Goal: Use online tool/utility: Utilize a website feature to perform a specific function

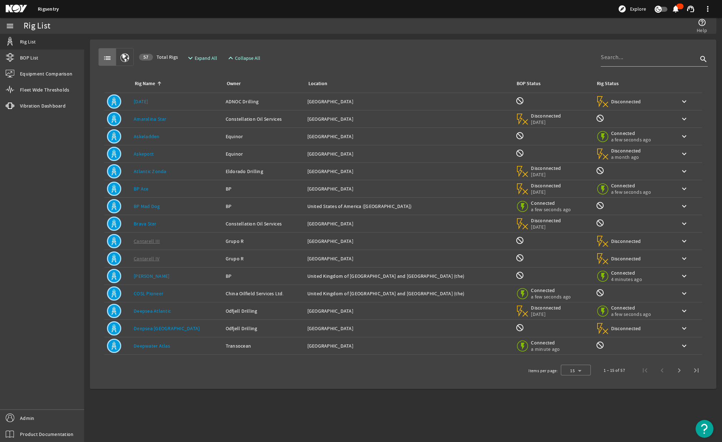
click at [144, 102] on link "[DATE]" at bounding box center [141, 101] width 15 height 6
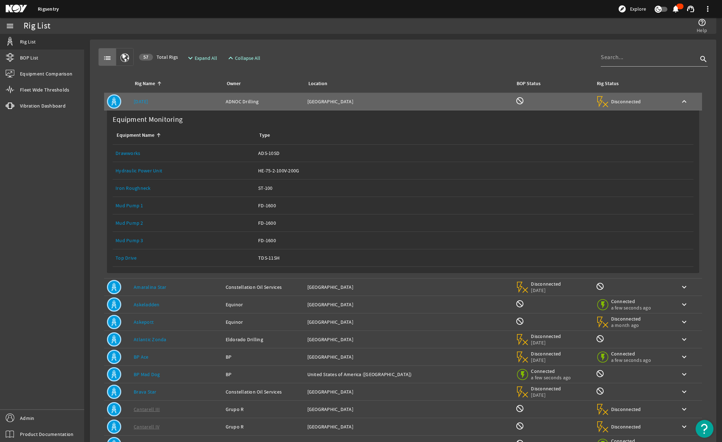
click at [124, 259] on link "Top Drive" at bounding box center [125, 258] width 21 height 6
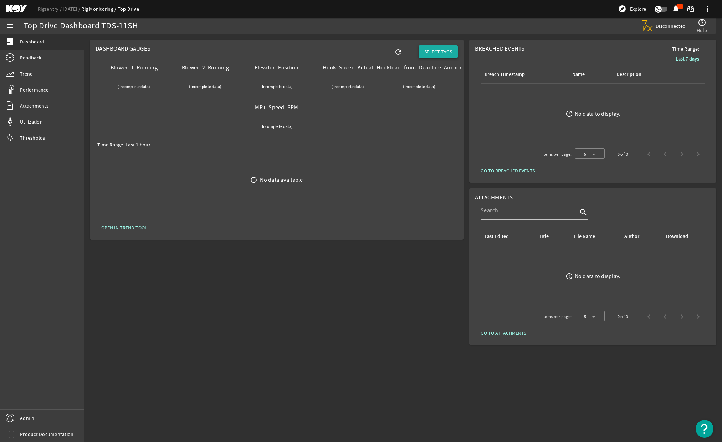
click at [447, 53] on span "SELECT TAGS" at bounding box center [438, 51] width 28 height 7
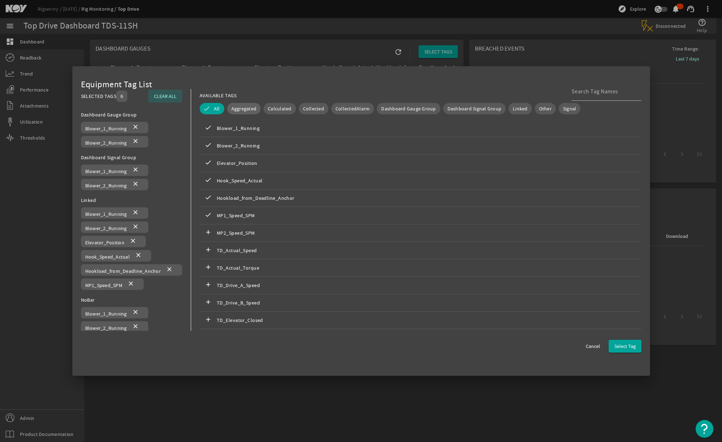
click at [247, 113] on button "Aggregated" at bounding box center [244, 108] width 34 height 11
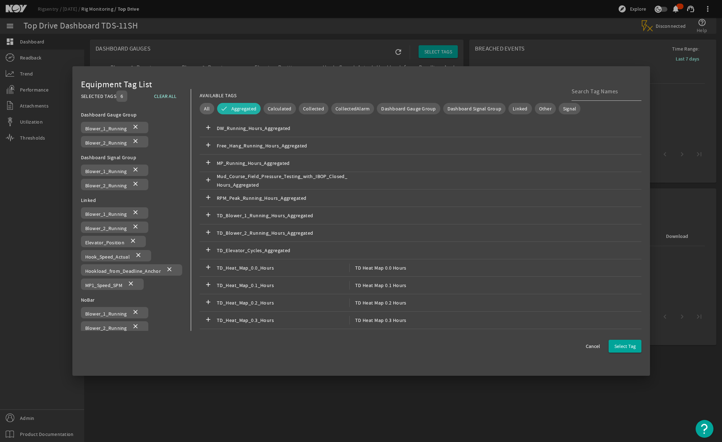
click at [208, 110] on span "All" at bounding box center [207, 108] width 6 height 7
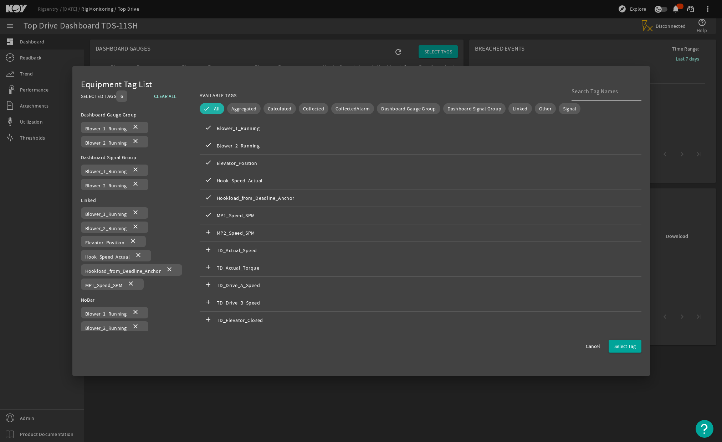
click at [220, 110] on span "All" at bounding box center [217, 108] width 6 height 7
click at [231, 110] on span "Aggregated" at bounding box center [233, 108] width 25 height 7
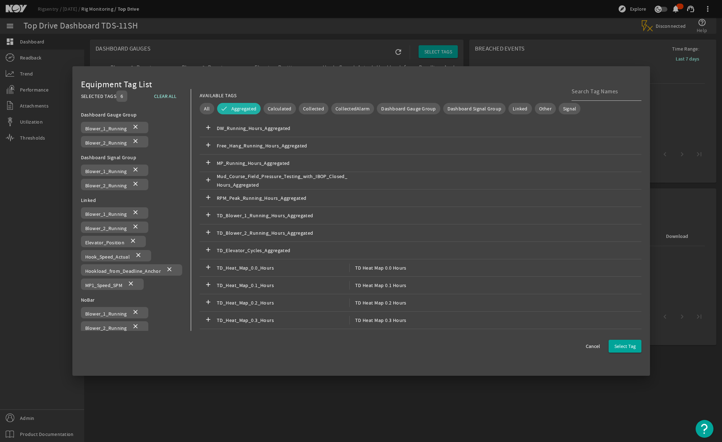
click at [231, 110] on button "Aggregated" at bounding box center [239, 108] width 44 height 11
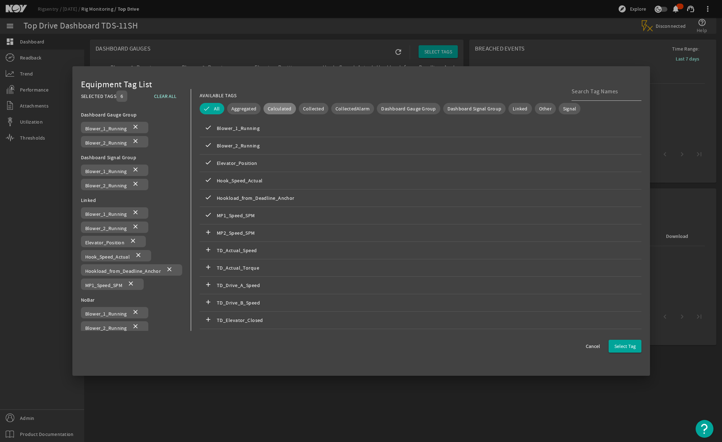
click at [284, 108] on span "Calculated" at bounding box center [280, 108] width 24 height 7
click at [212, 180] on mat-icon "add" at bounding box center [208, 180] width 9 height 9
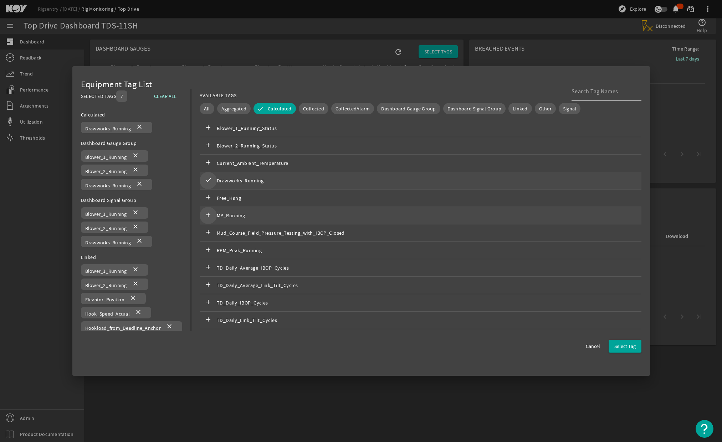
click at [212, 216] on mat-icon "add" at bounding box center [208, 215] width 9 height 9
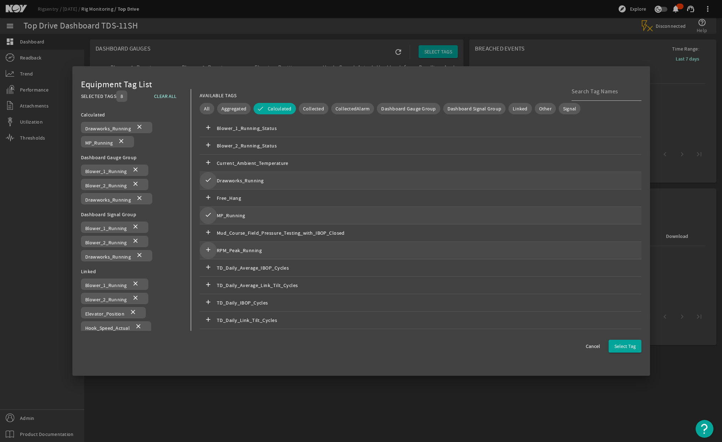
click at [211, 252] on mat-icon "add" at bounding box center [208, 250] width 9 height 9
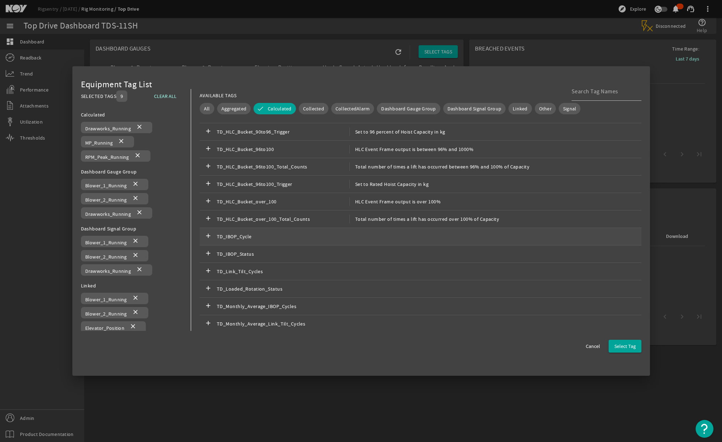
scroll to position [1165, 0]
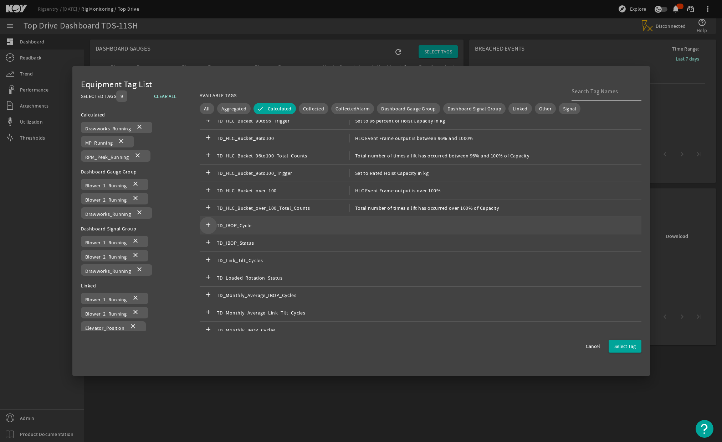
click at [210, 226] on mat-icon "add" at bounding box center [208, 225] width 9 height 9
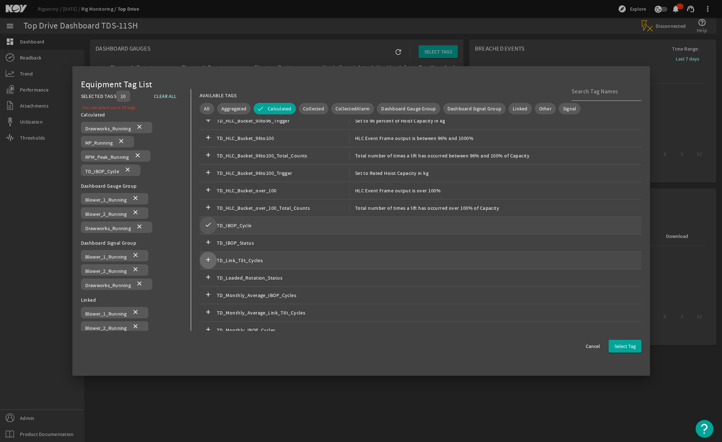
click at [210, 259] on mat-icon "add" at bounding box center [208, 260] width 9 height 9
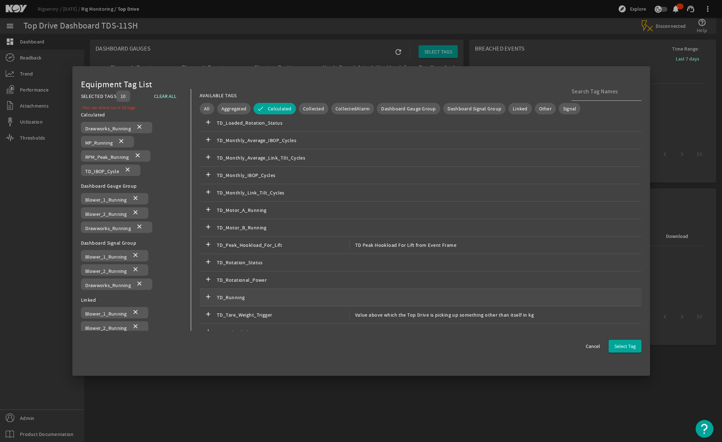
scroll to position [1321, 0]
click at [210, 297] on mat-icon "add" at bounding box center [208, 296] width 9 height 9
click at [634, 350] on span "button" at bounding box center [624, 346] width 33 height 17
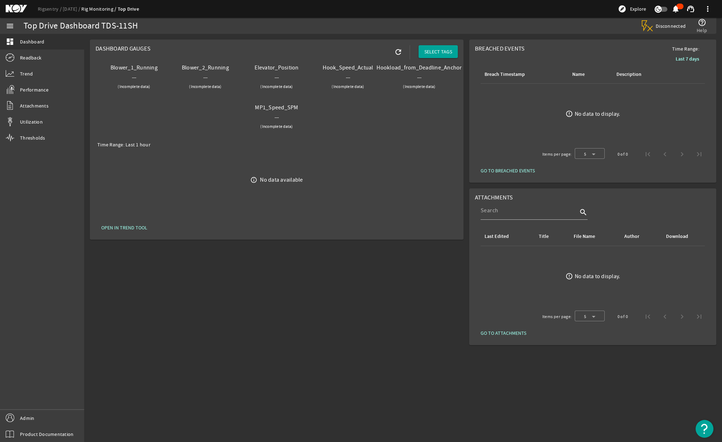
click at [223, 308] on div "Dashboard Gauges refresh SELECT TAGS Blower_1_Running --- (Incomplete data) Blo…" at bounding box center [276, 193] width 379 height 312
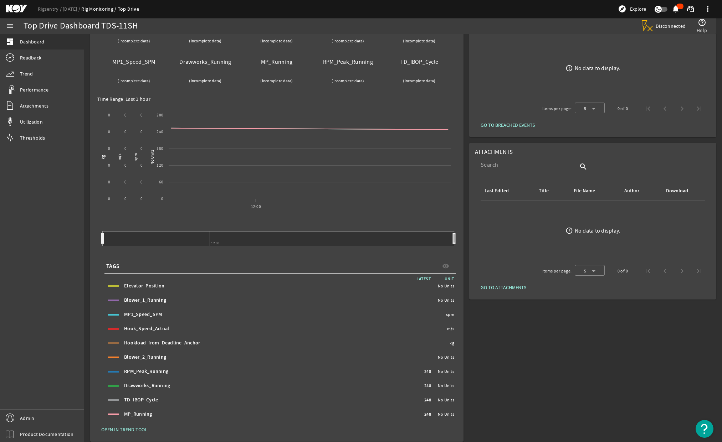
scroll to position [51, 0]
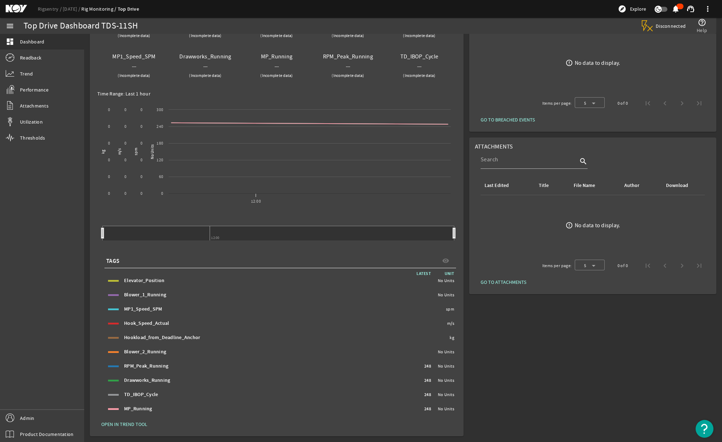
click at [127, 423] on span "OPEN IN TREND TOOL" at bounding box center [124, 424] width 46 height 7
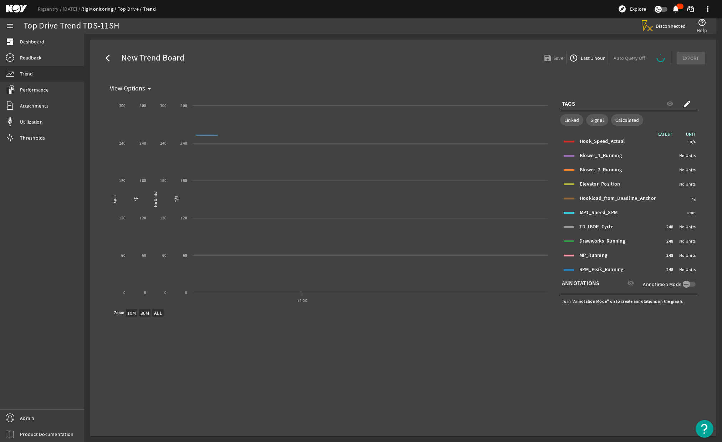
select select "ALL"
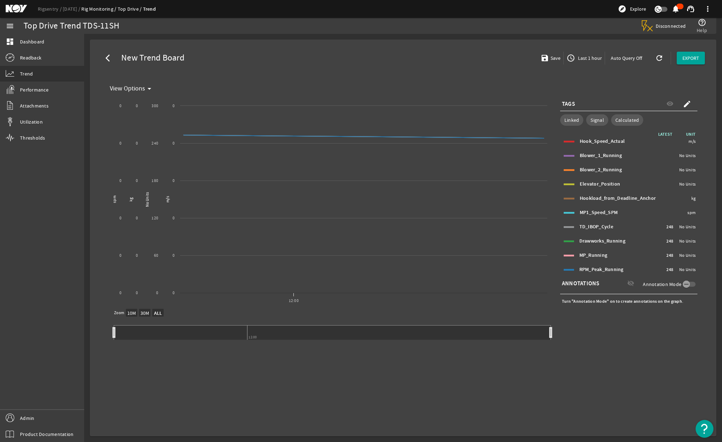
click at [195, 45] on mat-card "arrow_back_ios New Trend Board save Save access_time Last 1 hour Auto Query Off…" at bounding box center [403, 238] width 626 height 397
click at [67, 9] on link "[DATE]" at bounding box center [72, 9] width 19 height 6
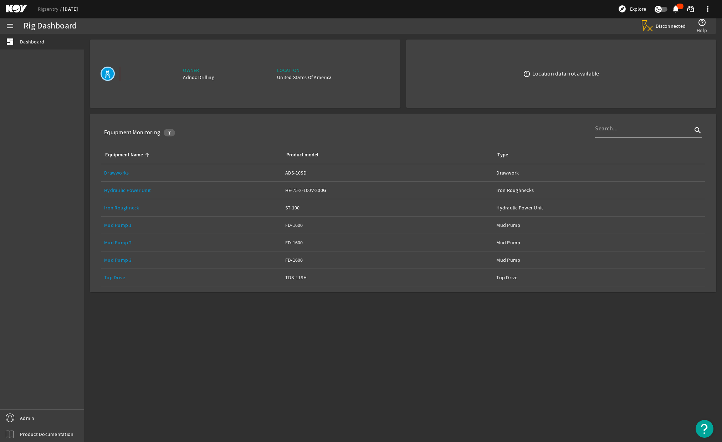
click at [35, 7] on mat-icon at bounding box center [22, 9] width 32 height 9
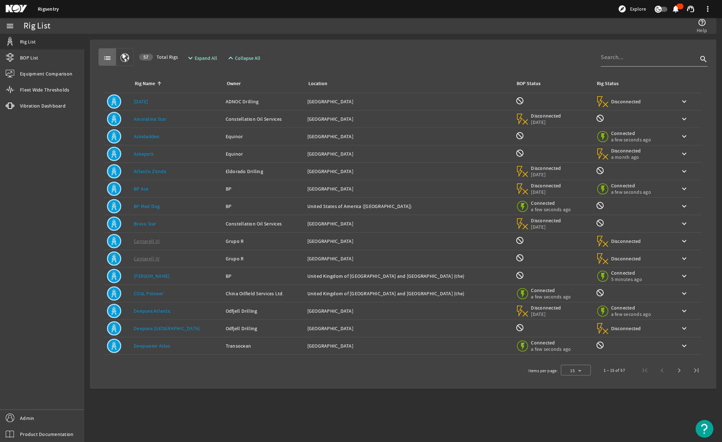
click at [418, 49] on div "list 57 Total Rigs expand_more Expand All expand_less Collapse All search" at bounding box center [402, 57] width 609 height 18
click at [644, 60] on input at bounding box center [649, 57] width 97 height 9
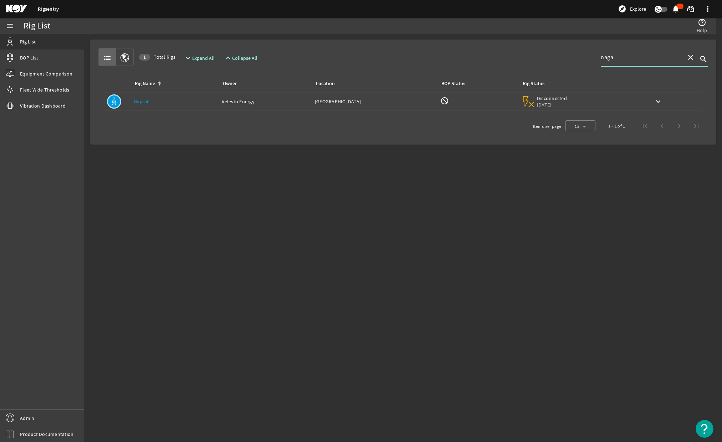
type input "naga"
click at [167, 104] on div "Rig Name: Naga 4" at bounding box center [175, 101] width 82 height 7
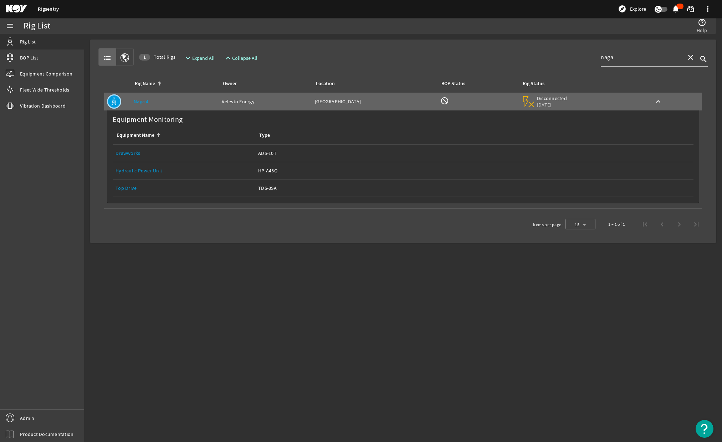
click at [123, 187] on link "Top Drive" at bounding box center [125, 188] width 21 height 6
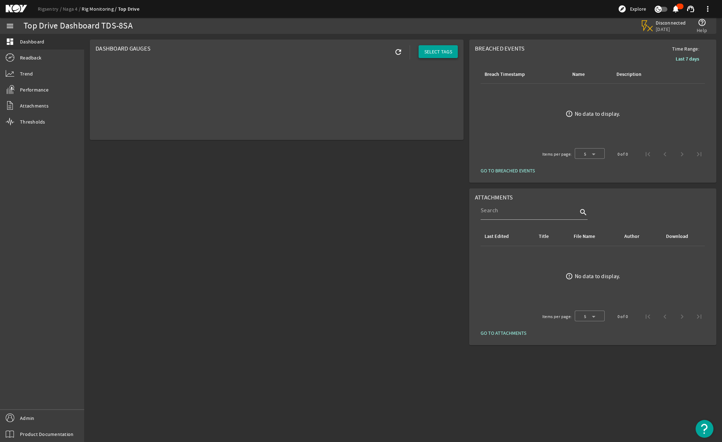
click at [444, 49] on span "SELECT TAGS" at bounding box center [438, 51] width 28 height 7
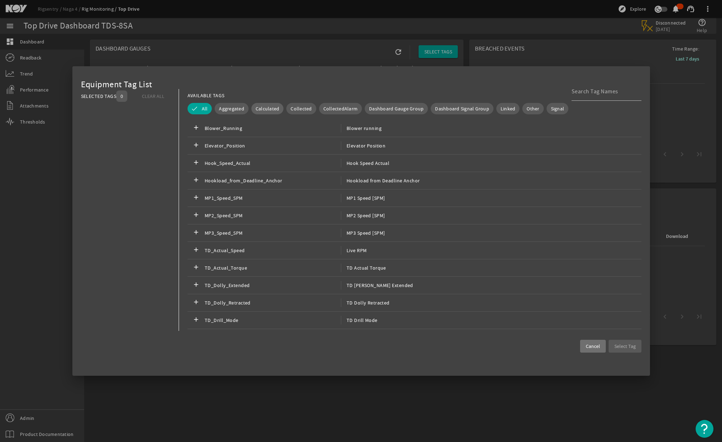
click at [273, 105] on span "Calculated" at bounding box center [268, 108] width 24 height 7
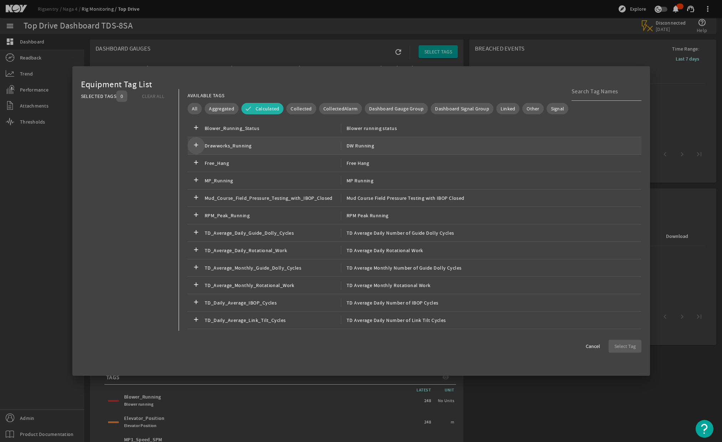
click at [196, 144] on mat-icon "add" at bounding box center [196, 146] width 9 height 9
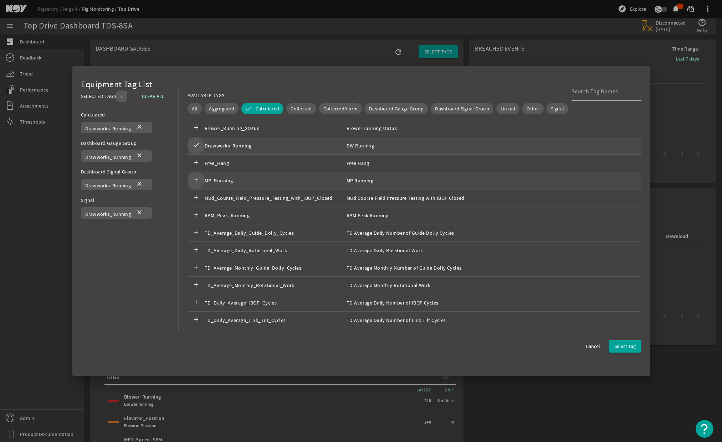
click at [196, 179] on mat-icon "add" at bounding box center [196, 180] width 9 height 9
click at [194, 128] on mat-icon "add" at bounding box center [196, 128] width 9 height 9
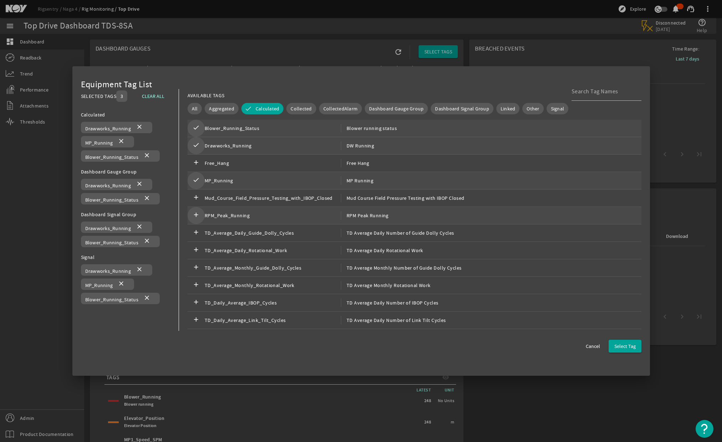
click at [196, 215] on mat-icon "add" at bounding box center [196, 215] width 9 height 9
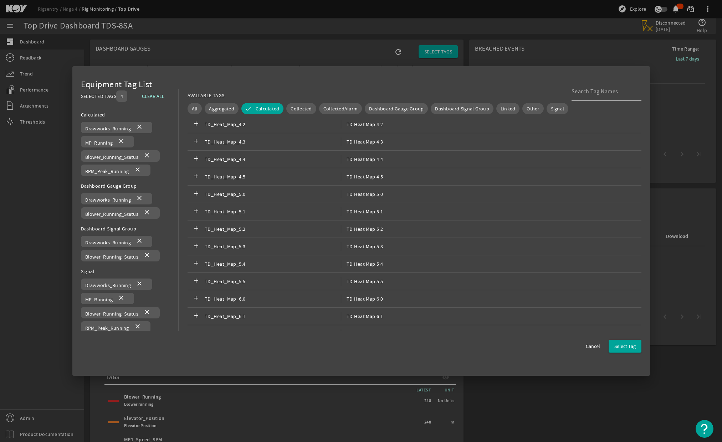
scroll to position [222, 0]
click at [604, 92] on input at bounding box center [603, 91] width 64 height 9
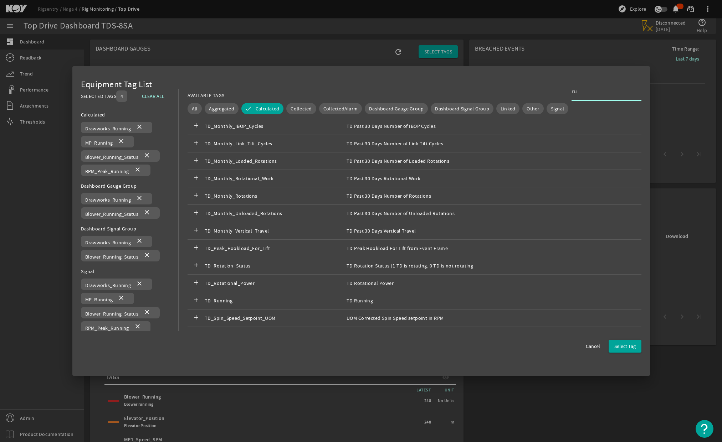
scroll to position [0, 0]
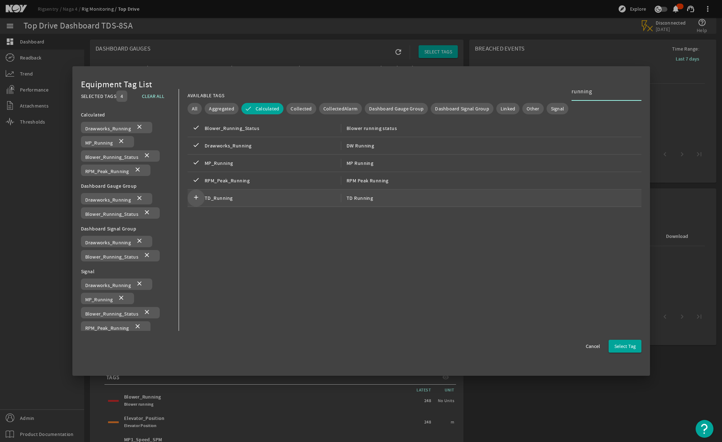
type input "running"
click at [193, 201] on mat-icon "add" at bounding box center [196, 198] width 9 height 9
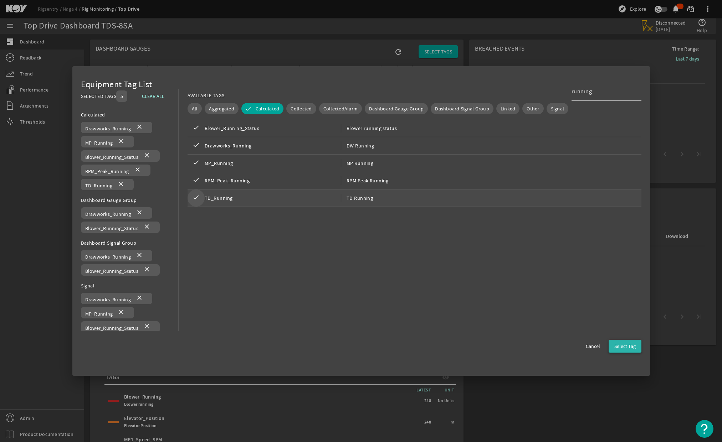
click at [621, 349] on span "Select Tag" at bounding box center [624, 346] width 21 height 7
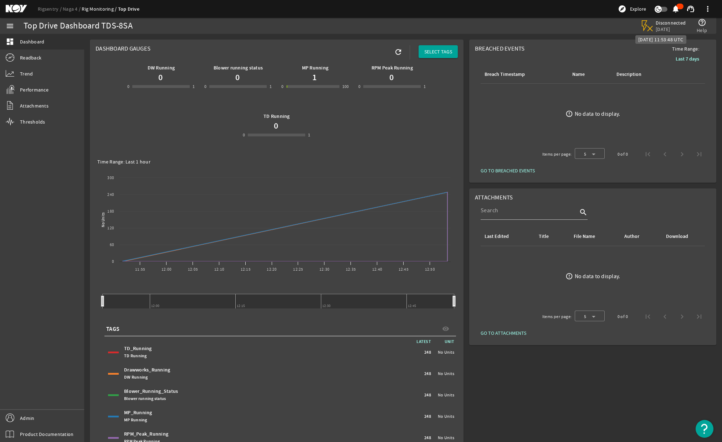
click at [670, 28] on span "[DATE]" at bounding box center [671, 29] width 30 height 6
click at [66, 11] on link "Naga 4" at bounding box center [72, 9] width 19 height 6
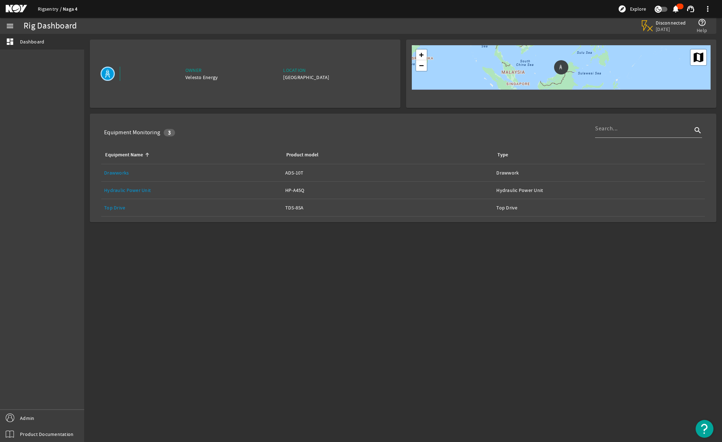
click at [48, 11] on link "Rigsentry" at bounding box center [50, 9] width 25 height 6
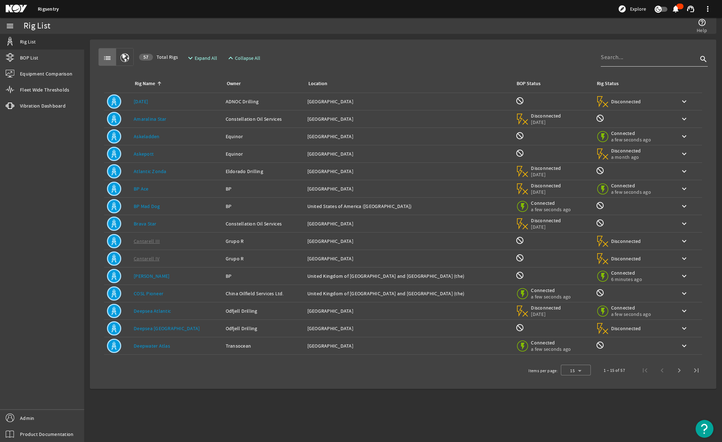
click at [618, 63] on div at bounding box center [649, 57] width 97 height 19
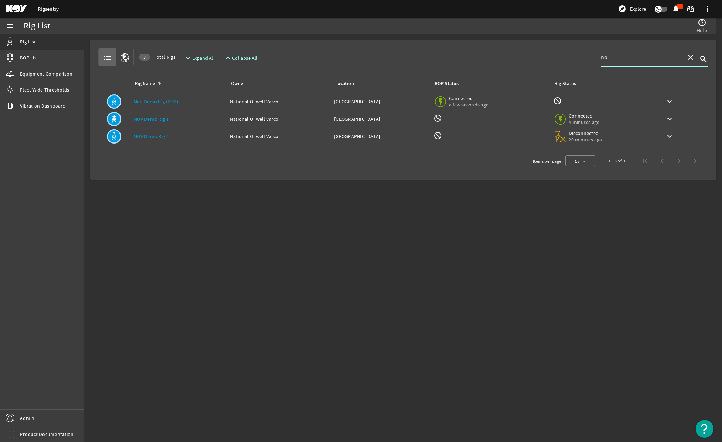
type input "n"
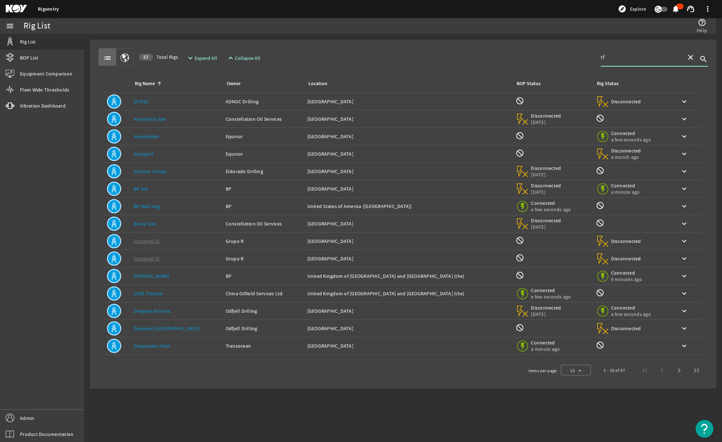
type input "t"
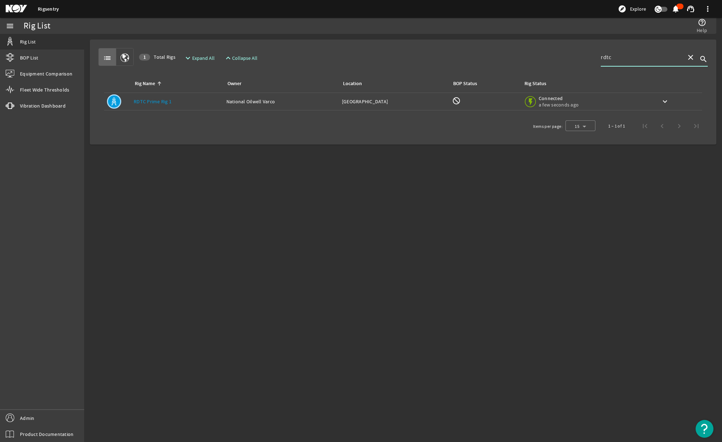
type input "rdtc"
click at [165, 104] on link "RDTC Prime Rig 1" at bounding box center [153, 101] width 38 height 6
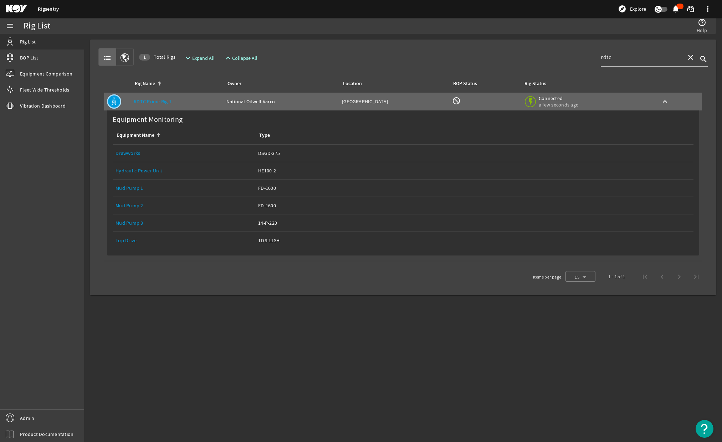
click at [130, 241] on link "Top Drive" at bounding box center [125, 240] width 21 height 6
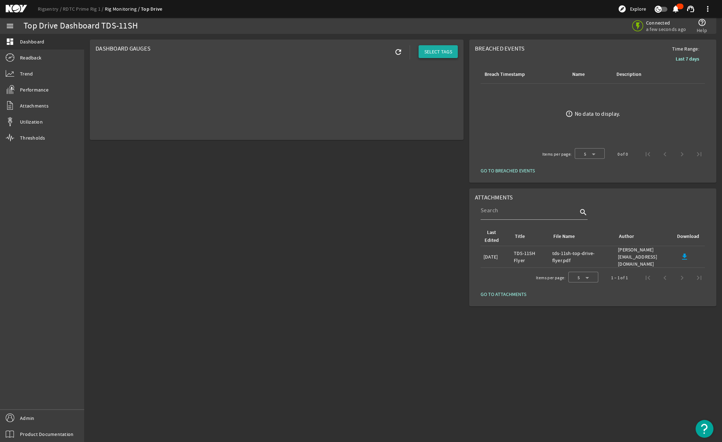
click at [430, 56] on span at bounding box center [437, 51] width 39 height 17
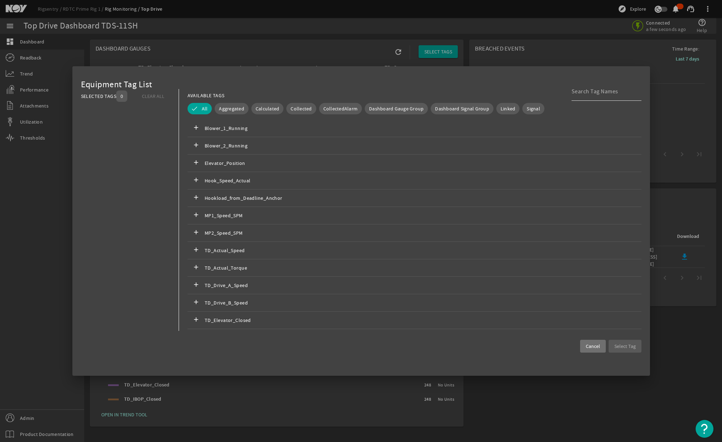
click at [597, 89] on input at bounding box center [603, 91] width 64 height 9
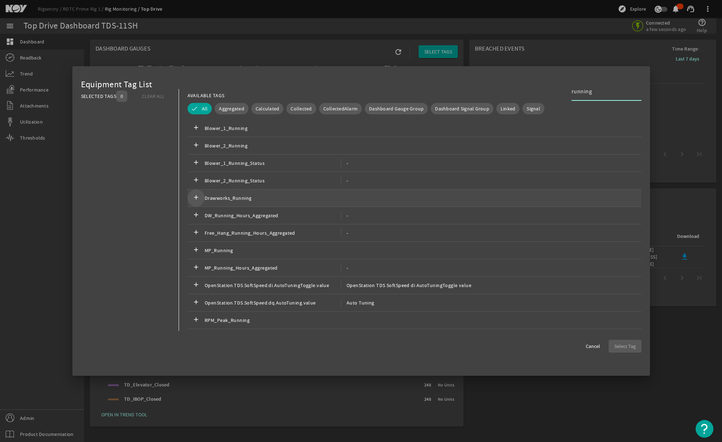
type input "running"
click at [195, 198] on mat-icon "add" at bounding box center [196, 198] width 9 height 9
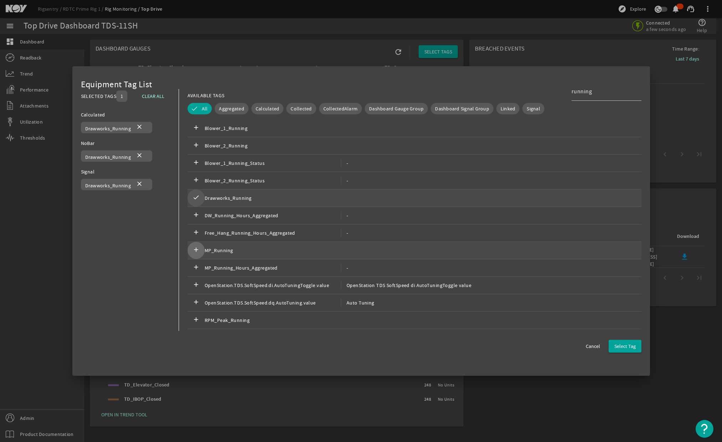
click at [199, 247] on mat-icon "add" at bounding box center [196, 250] width 9 height 9
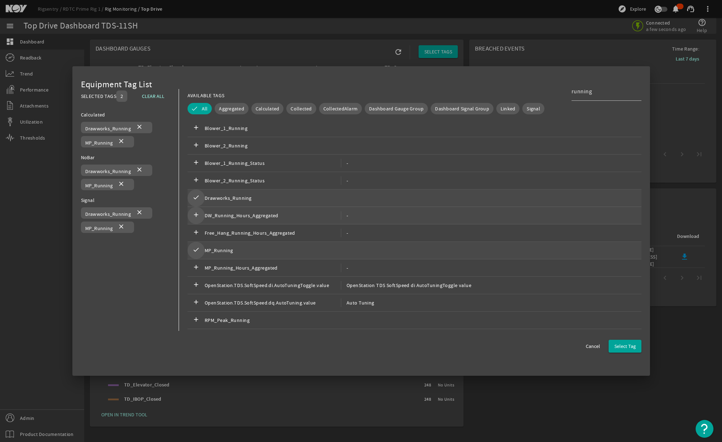
click at [197, 217] on mat-icon "add" at bounding box center [196, 215] width 9 height 9
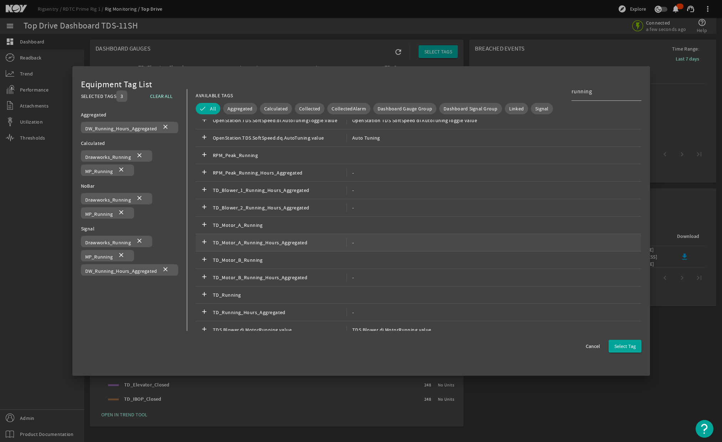
scroll to position [182, 0]
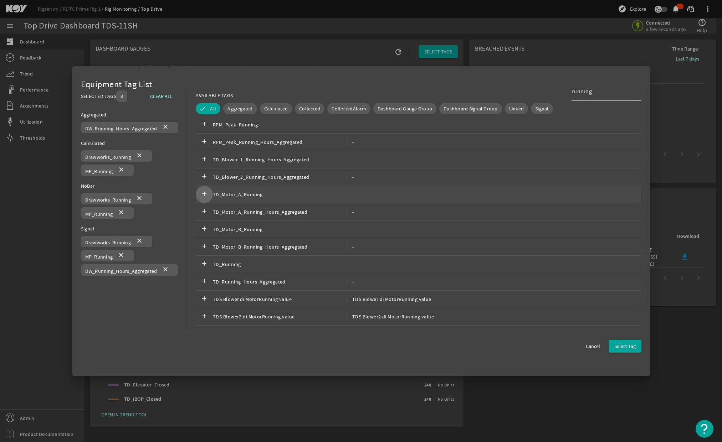
click at [206, 194] on mat-icon "add" at bounding box center [204, 194] width 9 height 9
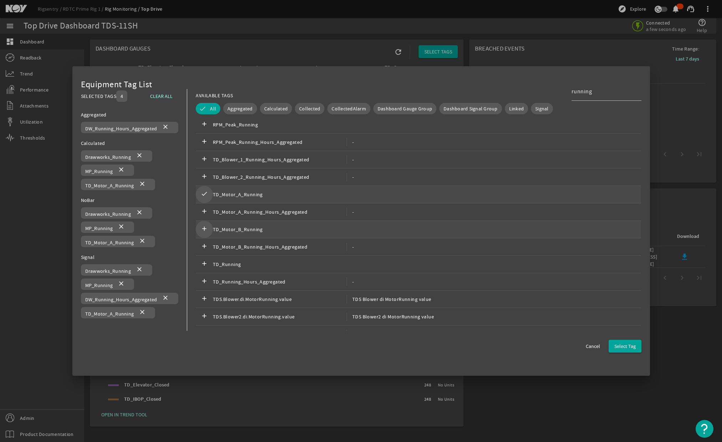
click at [204, 227] on mat-icon "add" at bounding box center [204, 229] width 9 height 9
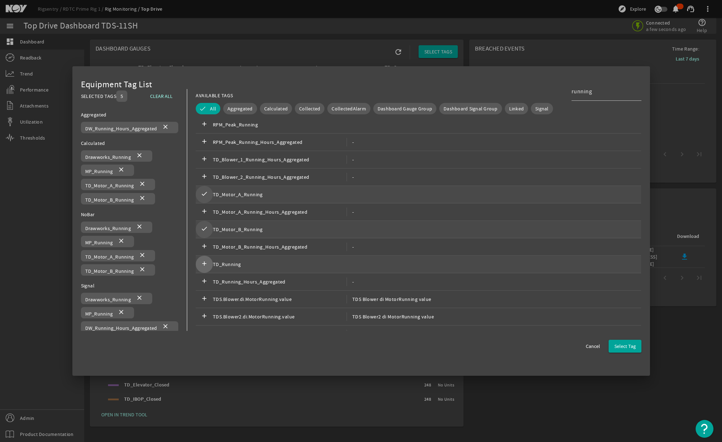
click at [206, 262] on mat-icon "add" at bounding box center [204, 264] width 9 height 9
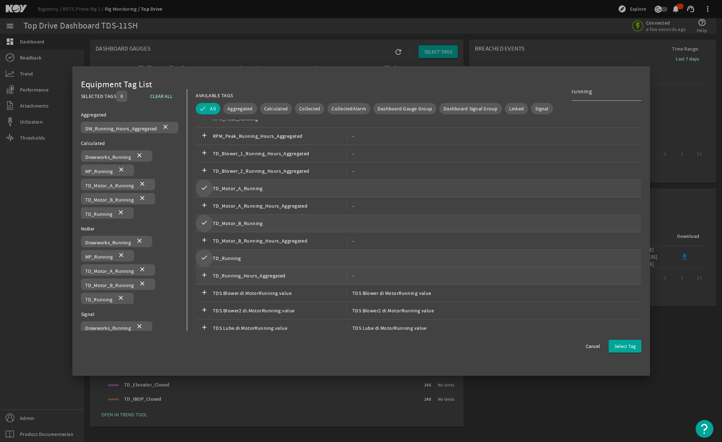
scroll to position [188, 0]
click at [209, 274] on mat-icon "add" at bounding box center [204, 275] width 9 height 9
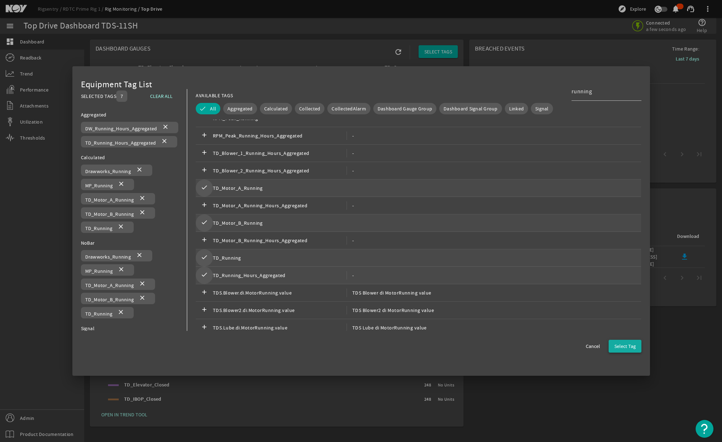
click at [623, 346] on span "Select Tag" at bounding box center [624, 346] width 21 height 7
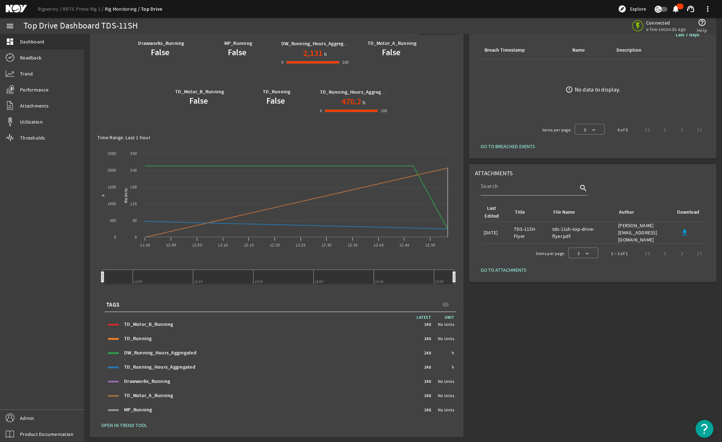
scroll to position [25, 0]
click at [135, 422] on span "OPEN IN TREND TOOL" at bounding box center [124, 424] width 46 height 7
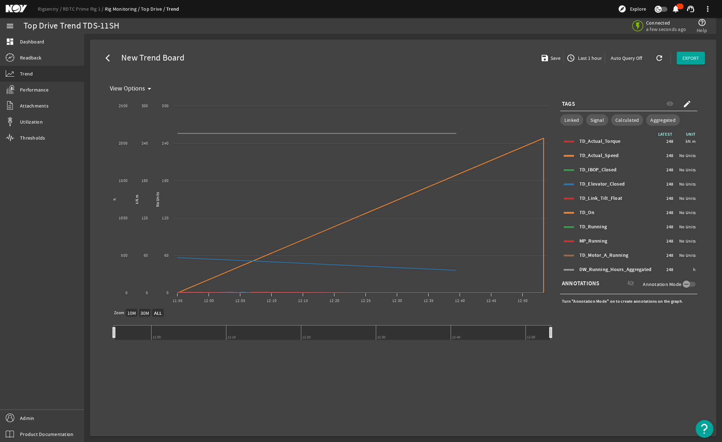
select select "ALL"
click at [654, 119] on span "Aggregated" at bounding box center [662, 120] width 25 height 7
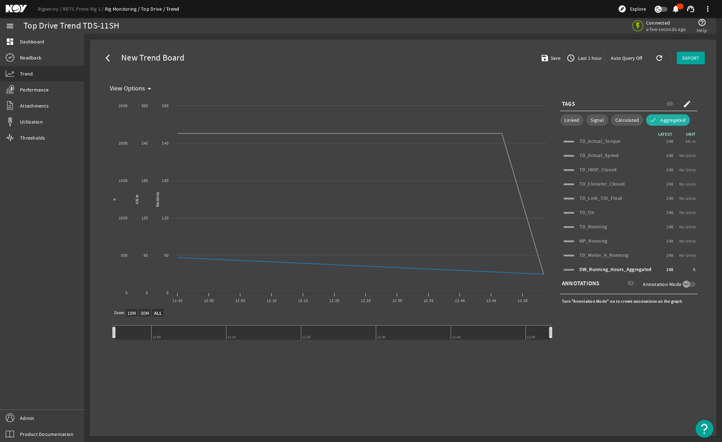
click at [654, 119] on button "Aggregated" at bounding box center [668, 119] width 44 height 11
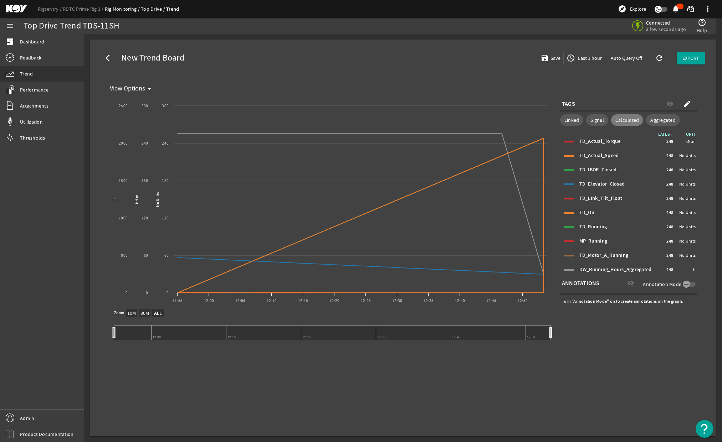
click at [629, 119] on span "Calculated" at bounding box center [627, 120] width 24 height 7
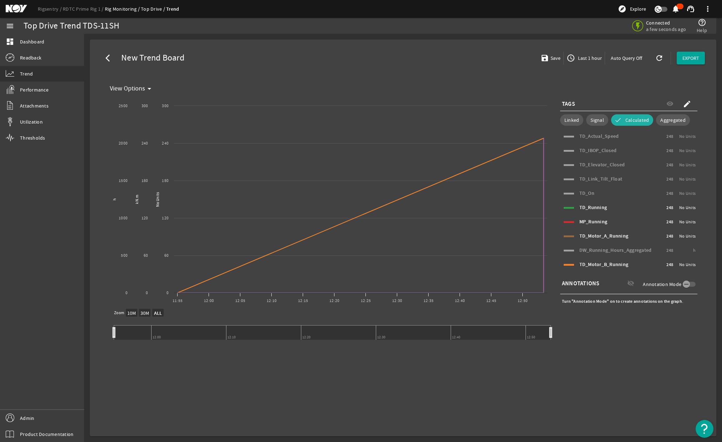
scroll to position [46, 0]
click at [634, 121] on span "Calculated" at bounding box center [637, 120] width 24 height 7
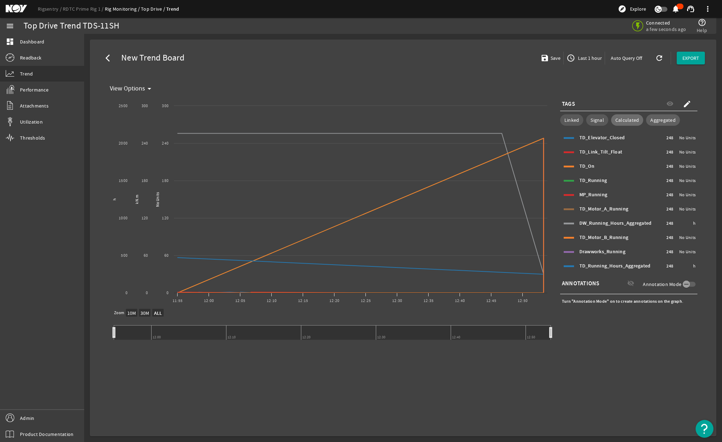
click at [662, 118] on span "Aggregated" at bounding box center [662, 120] width 25 height 7
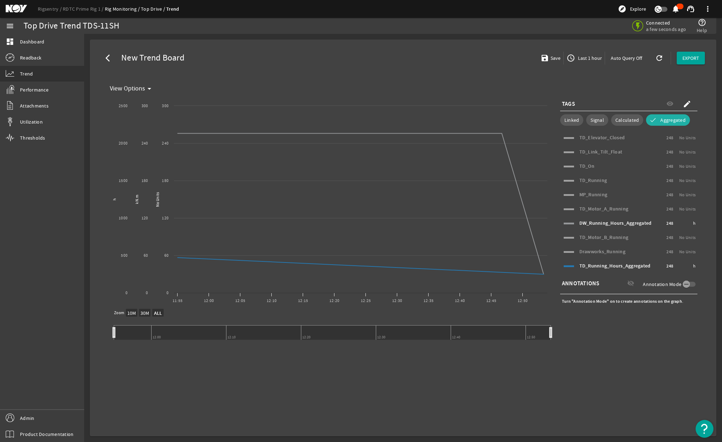
click at [587, 60] on span "Last 1 hour" at bounding box center [588, 58] width 25 height 7
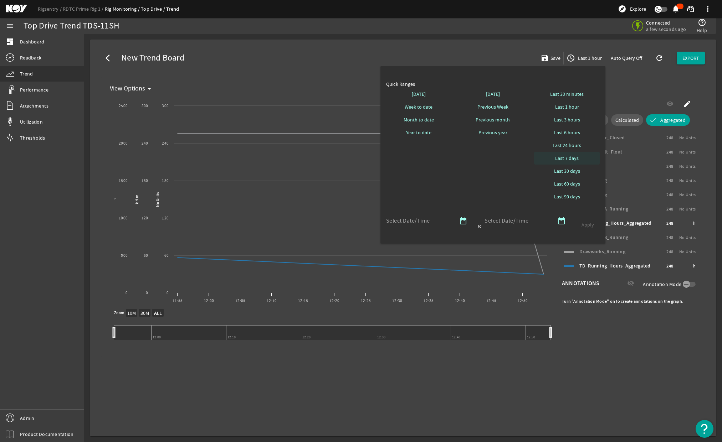
click at [572, 156] on span "Last 7 days" at bounding box center [567, 158] width 24 height 7
select select "10M"
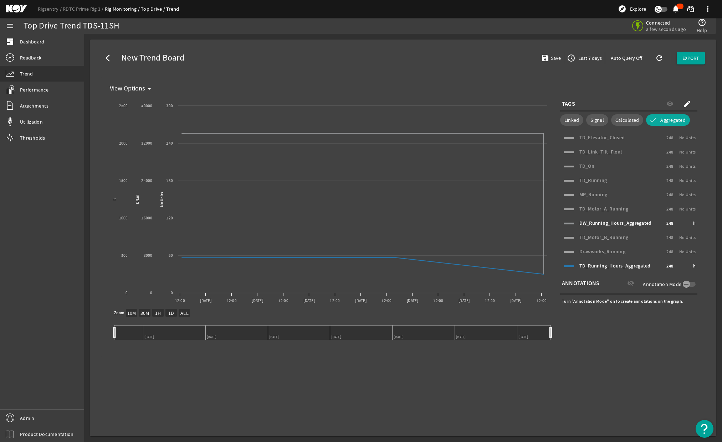
click at [668, 119] on span "Aggregated" at bounding box center [672, 120] width 25 height 7
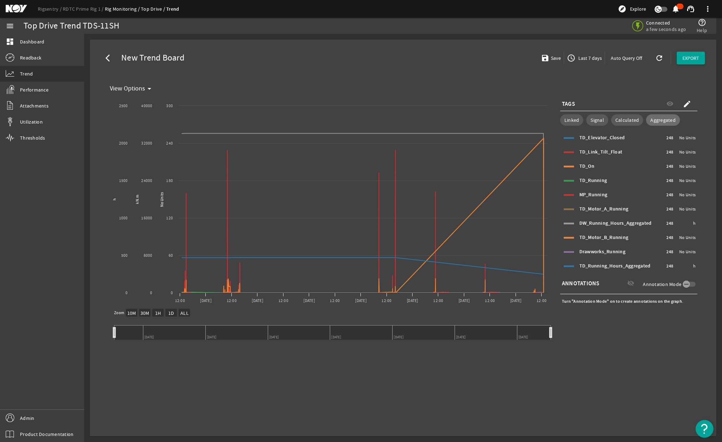
click at [546, 58] on mat-icon "save" at bounding box center [544, 58] width 6 height 9
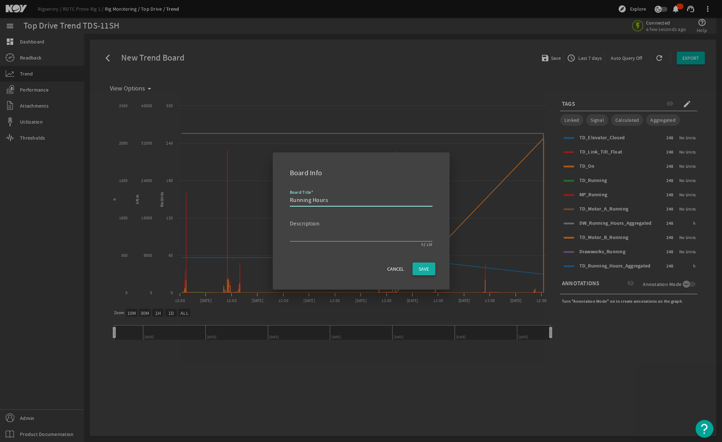
type input "Running Hours"
click at [417, 272] on span "button" at bounding box center [423, 269] width 23 height 17
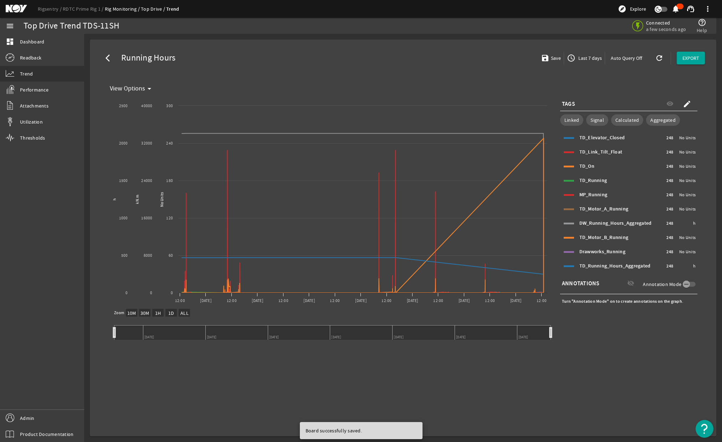
click at [689, 103] on mat-icon "create" at bounding box center [687, 104] width 9 height 9
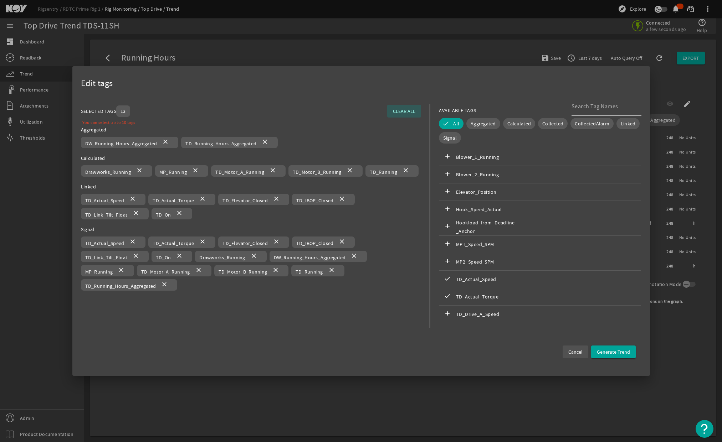
click at [576, 351] on span "Cancel" at bounding box center [575, 352] width 14 height 7
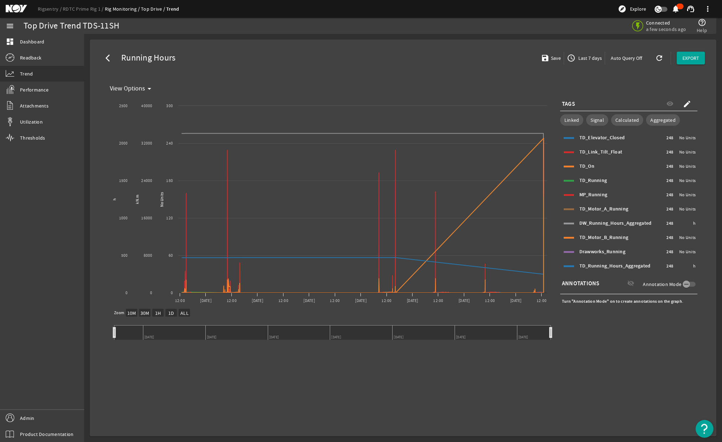
click at [107, 59] on mat-icon "arrow_back_ios" at bounding box center [110, 58] width 9 height 9
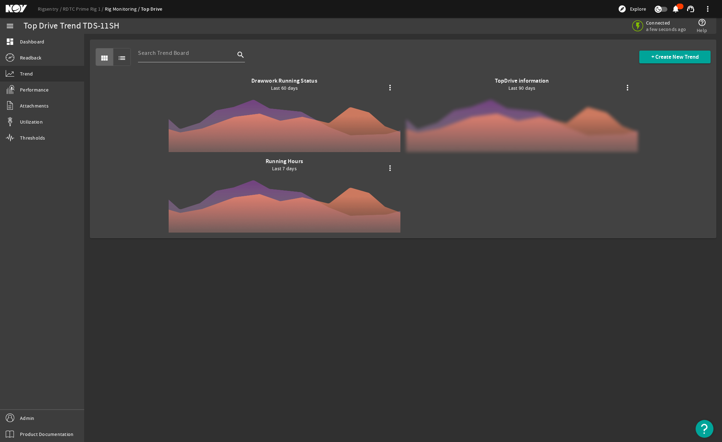
click at [546, 102] on div at bounding box center [522, 114] width 232 height 75
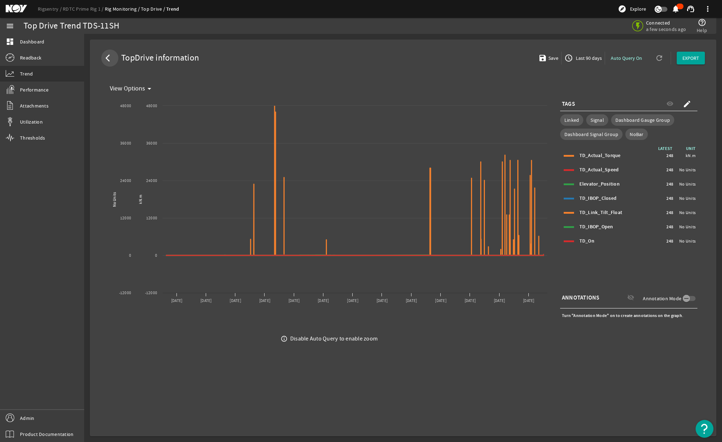
click at [106, 58] on mat-icon "arrow_back_ios" at bounding box center [110, 58] width 9 height 9
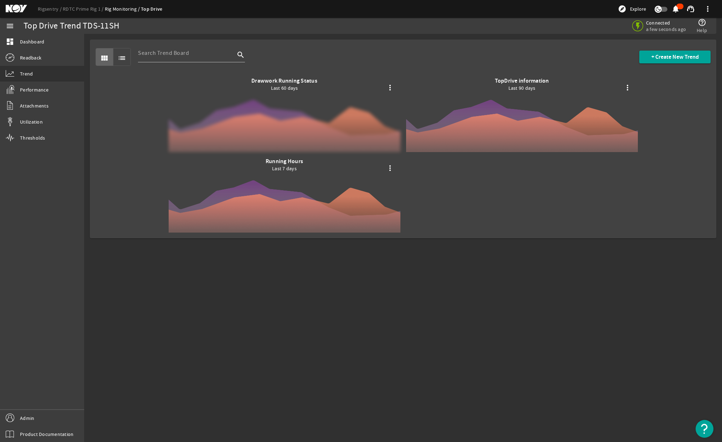
click at [284, 108] on div at bounding box center [285, 114] width 232 height 75
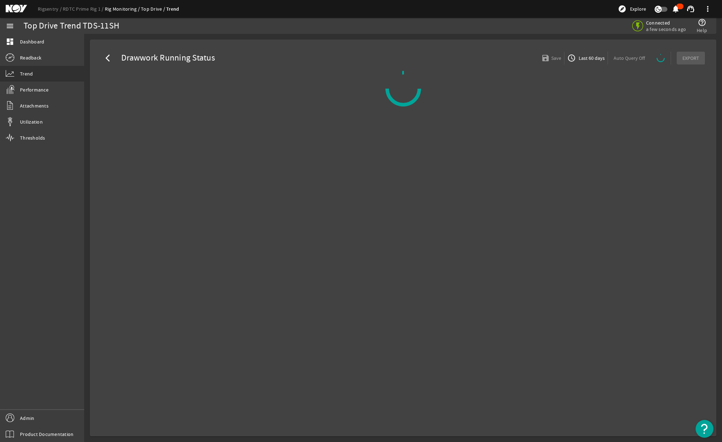
select select "10M"
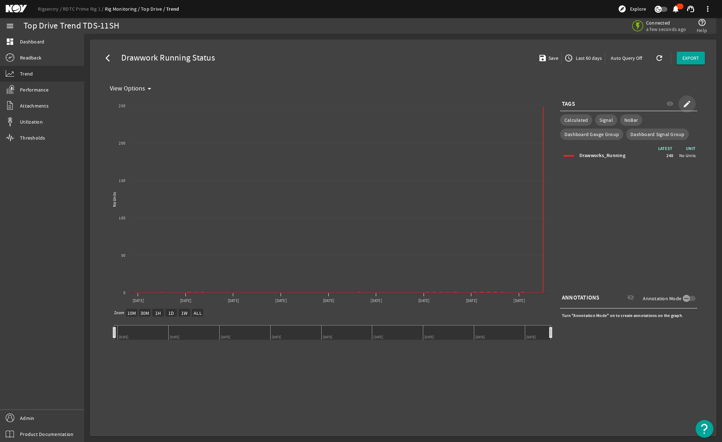
click at [685, 102] on mat-icon "create" at bounding box center [687, 104] width 9 height 9
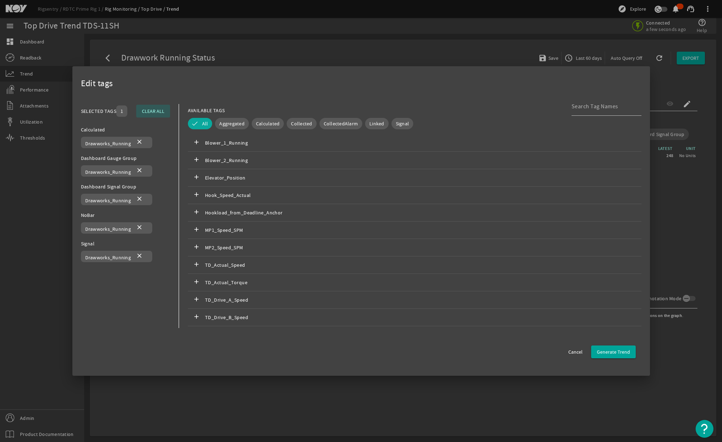
click at [202, 125] on span "All" at bounding box center [205, 123] width 6 height 7
click at [201, 125] on button "All" at bounding box center [195, 123] width 15 height 11
click at [584, 109] on input at bounding box center [603, 106] width 64 height 9
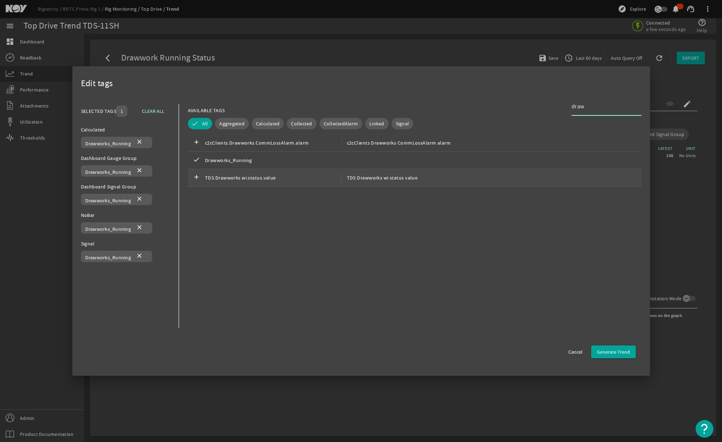
type input "draw"
click at [237, 180] on span "TDS.Drawworks.wi.status.value" at bounding box center [273, 178] width 136 height 9
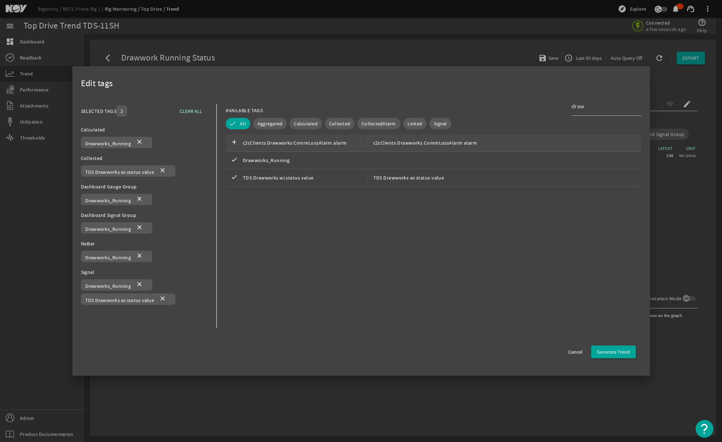
click at [282, 146] on span "c2cClients.Drawworks.CommLossAlarm.alarm" at bounding box center [305, 143] width 125 height 9
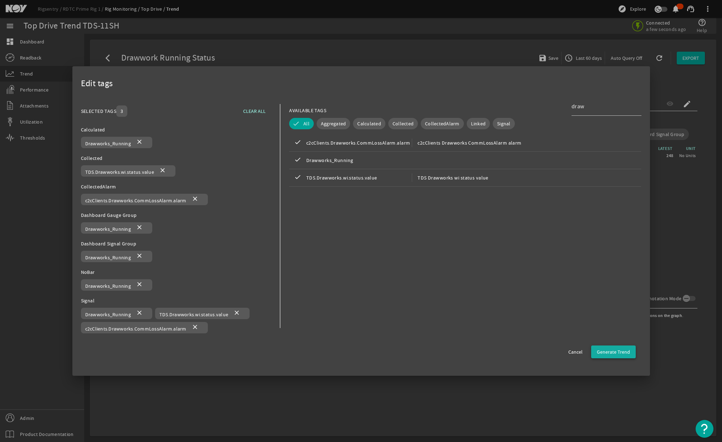
click at [611, 354] on span "Generate Trend" at bounding box center [613, 352] width 33 height 7
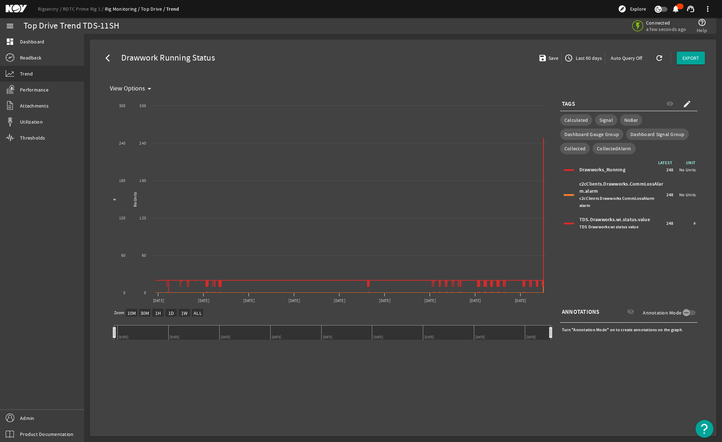
click at [544, 60] on mat-icon "save" at bounding box center [541, 58] width 6 height 9
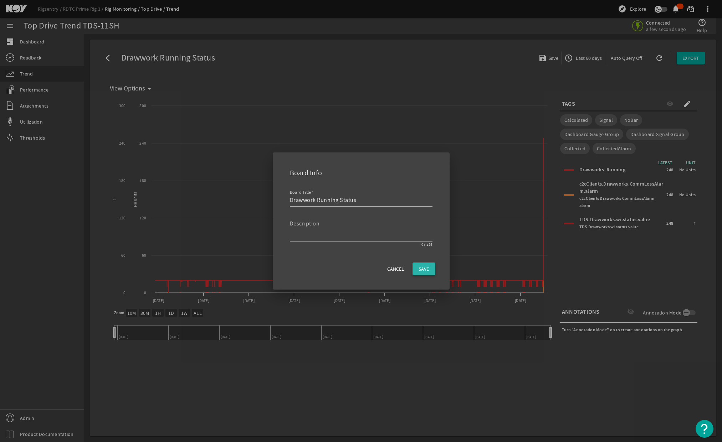
click at [422, 269] on span "SAVE" at bounding box center [423, 269] width 10 height 7
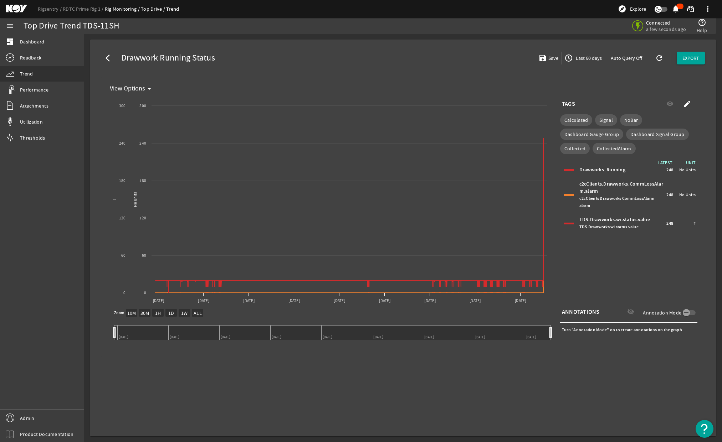
click at [556, 59] on span "Save" at bounding box center [552, 58] width 11 height 7
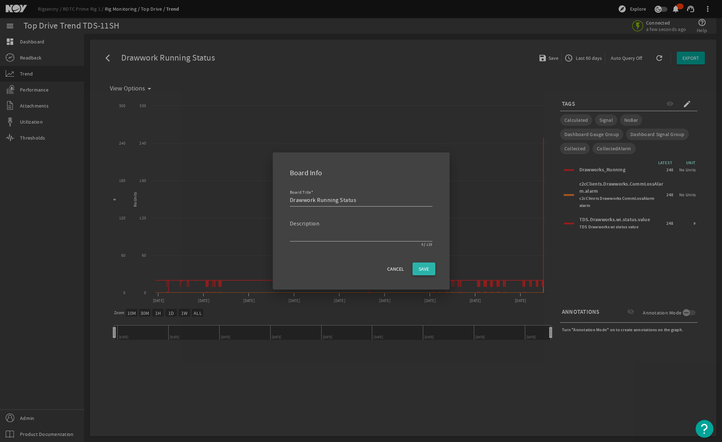
click at [427, 272] on span "SAVE" at bounding box center [423, 269] width 10 height 7
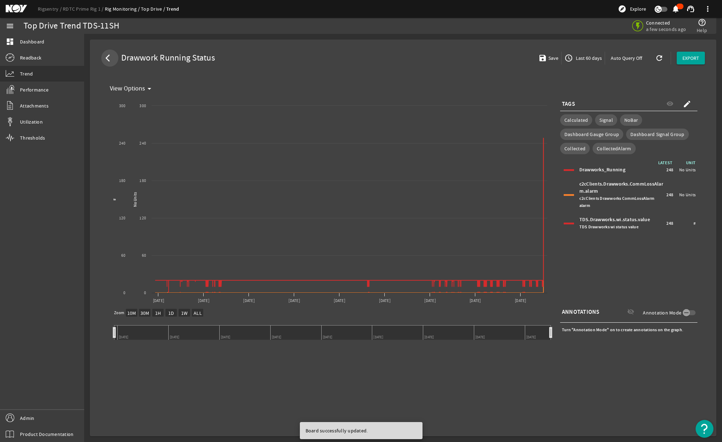
click at [109, 58] on mat-icon "arrow_back_ios" at bounding box center [110, 58] width 9 height 9
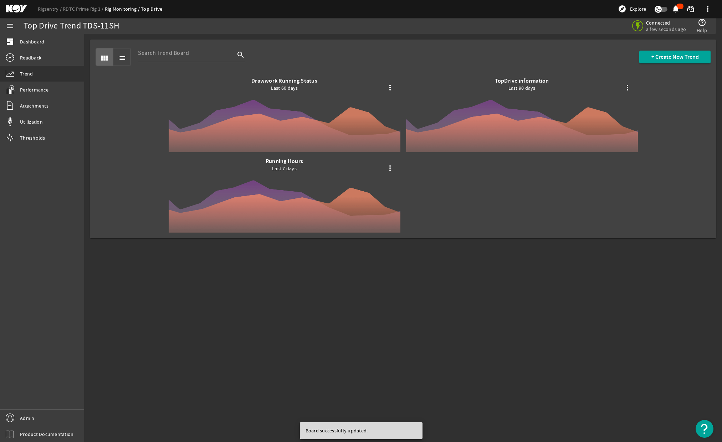
click at [550, 346] on mat-sidenav-content "Top Drive Trend TDS-11SH Connected a few seconds ago help_outline Help view_mod…" at bounding box center [403, 238] width 638 height 408
click at [669, 60] on span "+ Create New Trend" at bounding box center [674, 56] width 47 height 7
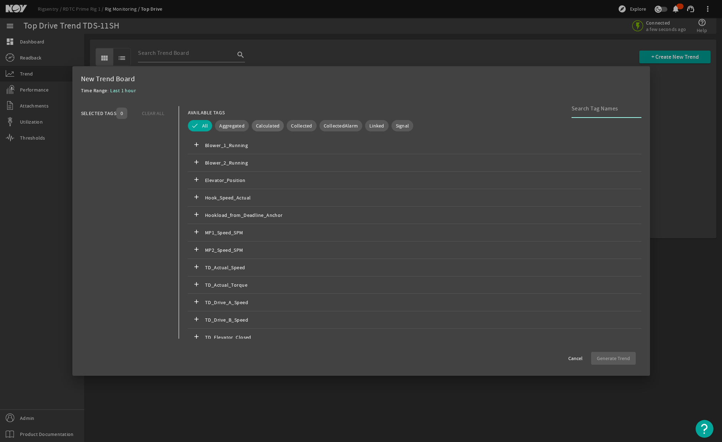
click at [263, 129] on span "Calculated" at bounding box center [268, 125] width 24 height 7
click at [331, 125] on span "CollectedAlarm" at bounding box center [341, 125] width 35 height 7
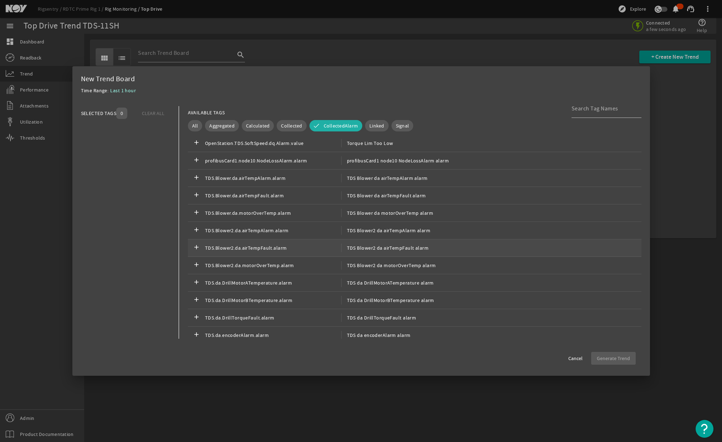
scroll to position [185, 0]
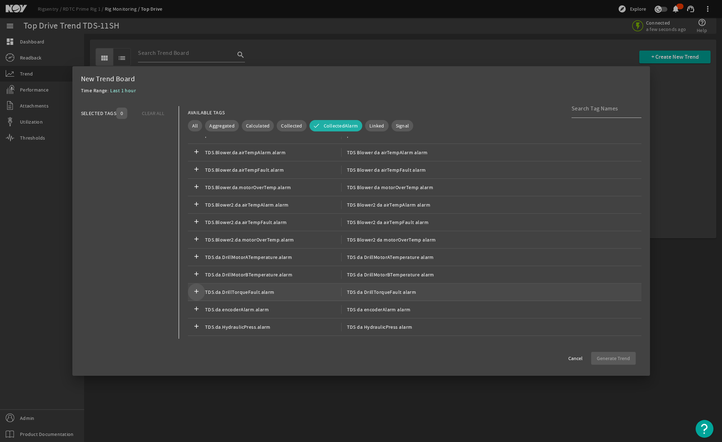
click at [199, 293] on mat-icon "add" at bounding box center [196, 292] width 9 height 9
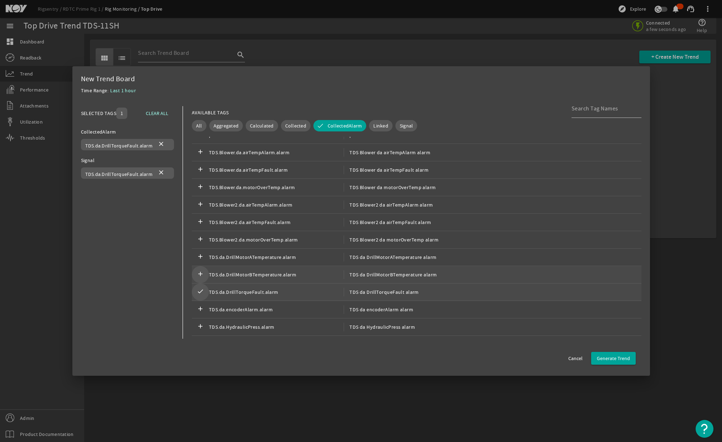
click at [198, 280] on span at bounding box center [200, 274] width 17 height 17
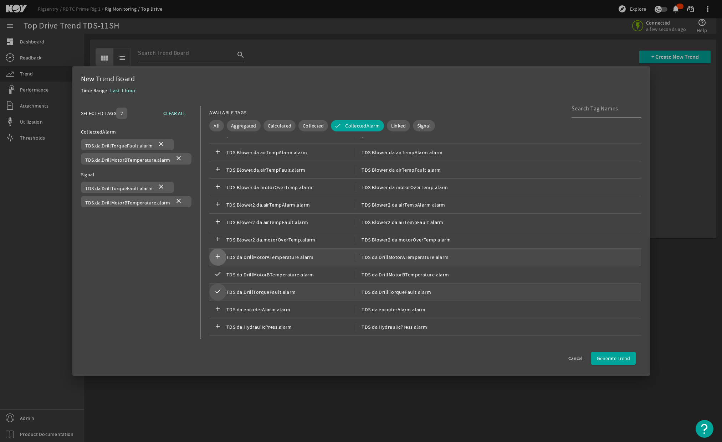
click at [217, 258] on mat-icon "add" at bounding box center [218, 257] width 9 height 9
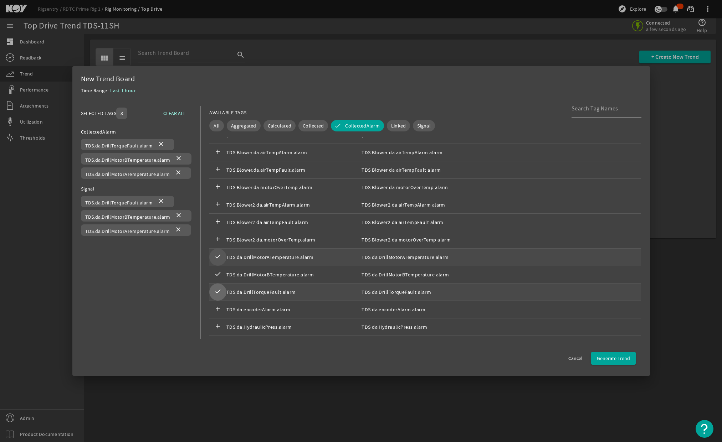
click at [217, 295] on mat-icon "check" at bounding box center [218, 292] width 9 height 9
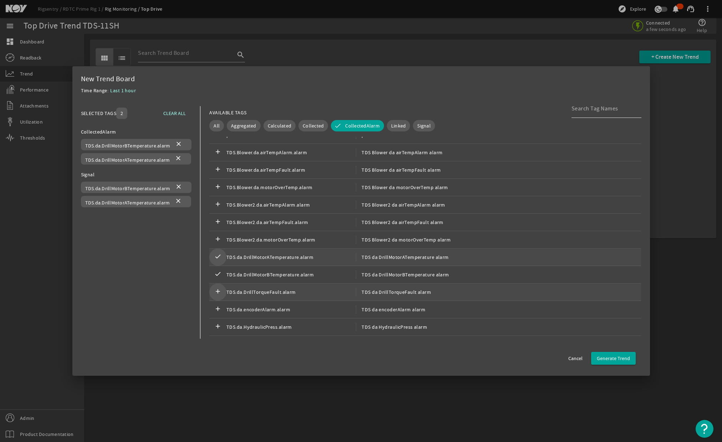
click at [594, 112] on input at bounding box center [603, 108] width 64 height 9
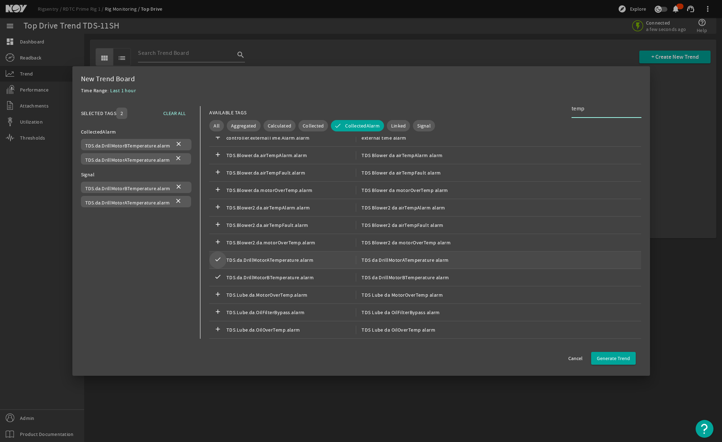
scroll to position [0, 0]
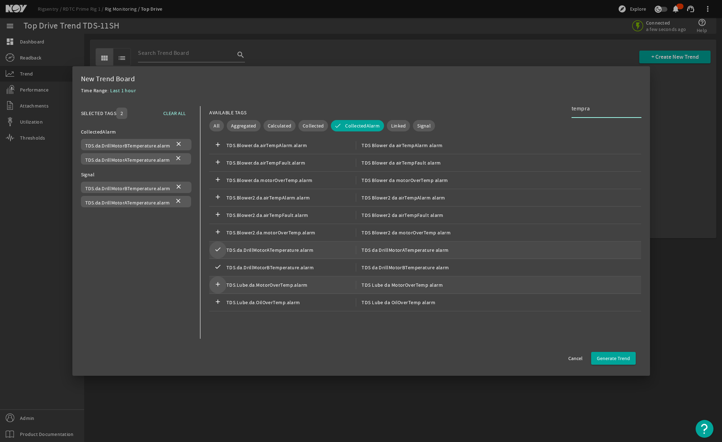
type input "tempra"
click at [214, 287] on mat-icon "add" at bounding box center [218, 285] width 9 height 9
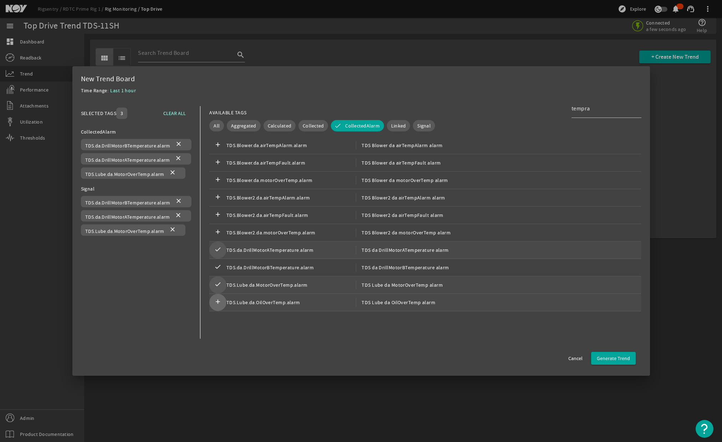
click at [210, 305] on span at bounding box center [217, 302] width 17 height 17
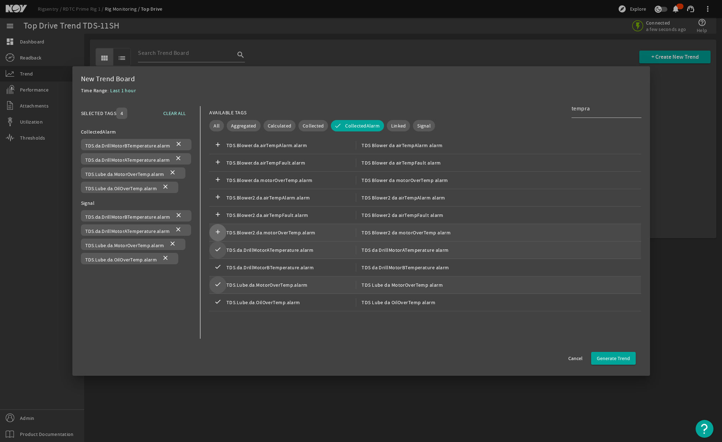
click at [218, 235] on mat-icon "add" at bounding box center [218, 232] width 9 height 9
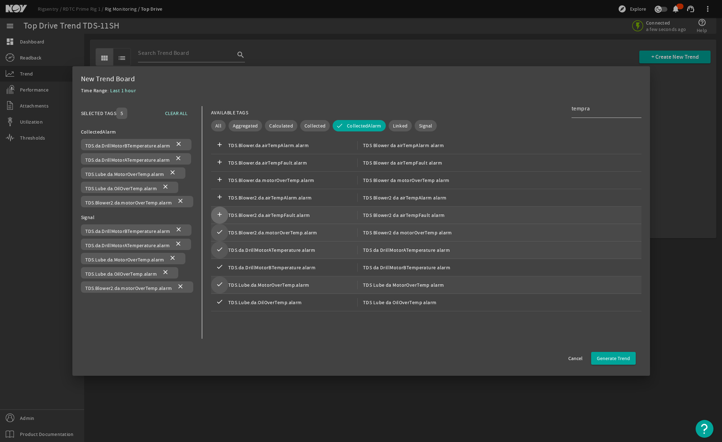
click at [219, 217] on mat-icon "add" at bounding box center [219, 215] width 9 height 9
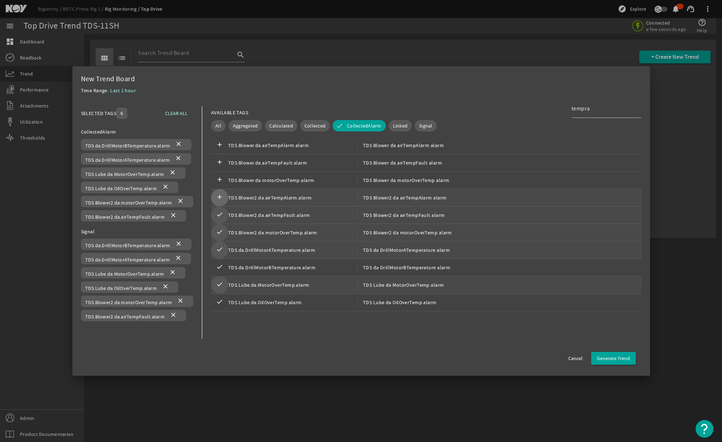
click at [221, 202] on mat-icon "add" at bounding box center [219, 198] width 9 height 9
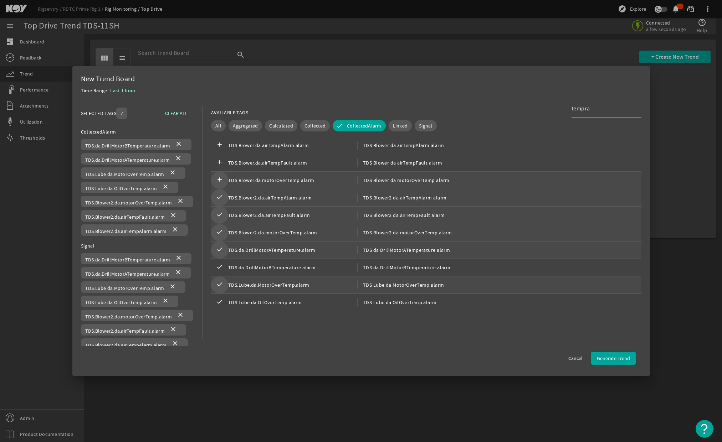
click at [221, 181] on mat-icon "add" at bounding box center [219, 180] width 9 height 9
click at [225, 167] on span at bounding box center [219, 162] width 17 height 17
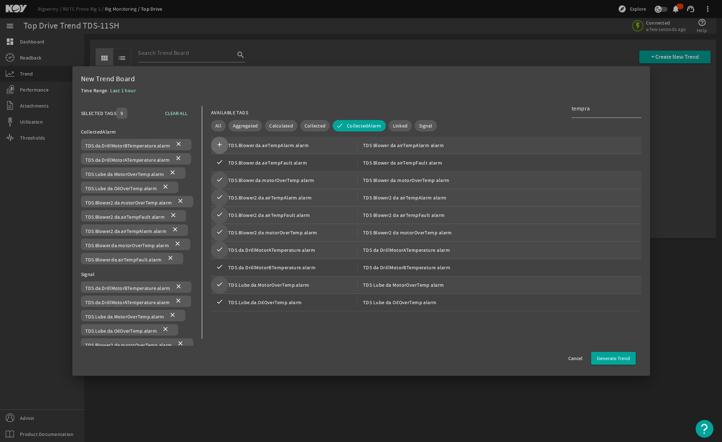
click at [224, 147] on mat-icon "add" at bounding box center [219, 145] width 9 height 9
click at [615, 362] on span "button" at bounding box center [613, 358] width 45 height 17
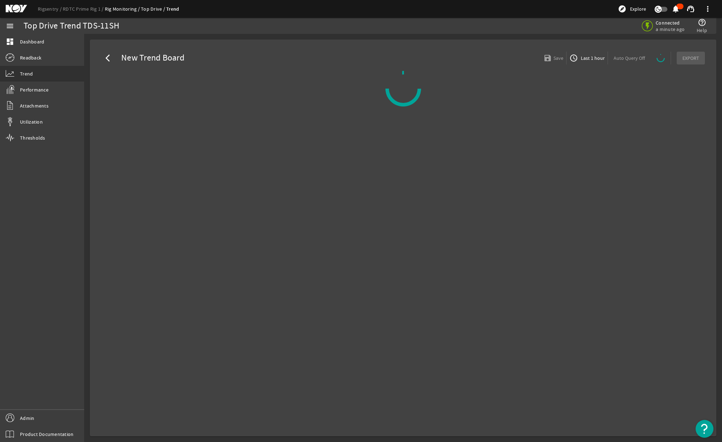
select select "ALL"
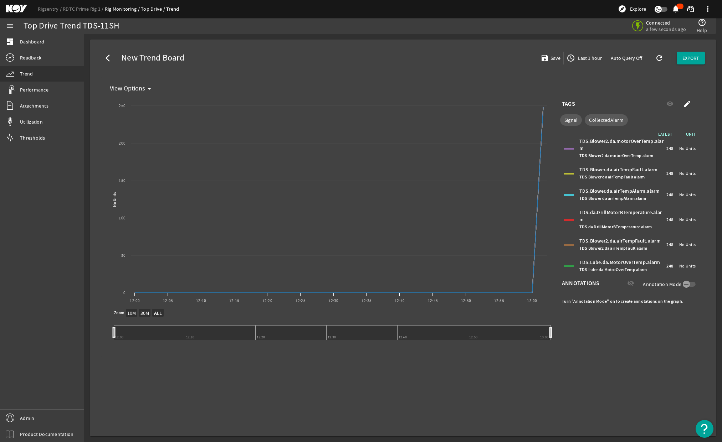
click at [587, 57] on span "Last 1 hour" at bounding box center [588, 58] width 25 height 7
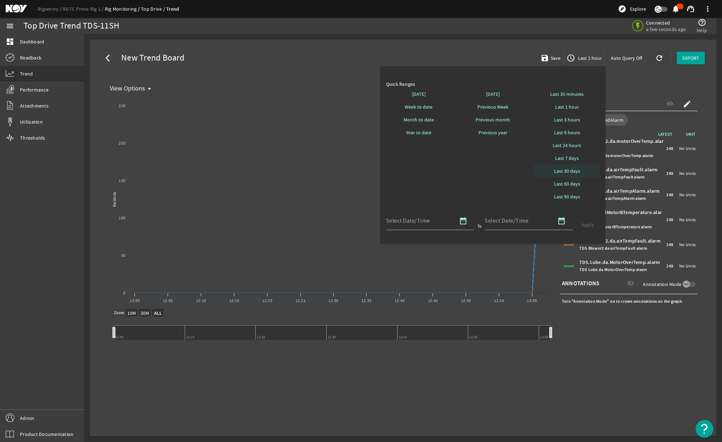
click at [572, 173] on span "Last 30 days" at bounding box center [567, 171] width 26 height 7
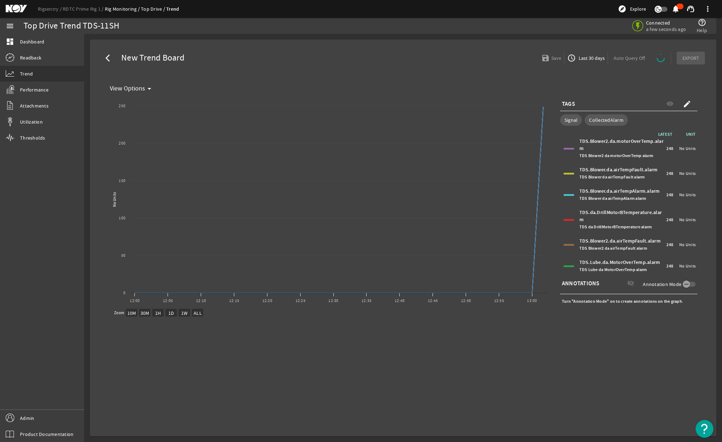
select select "ALL"
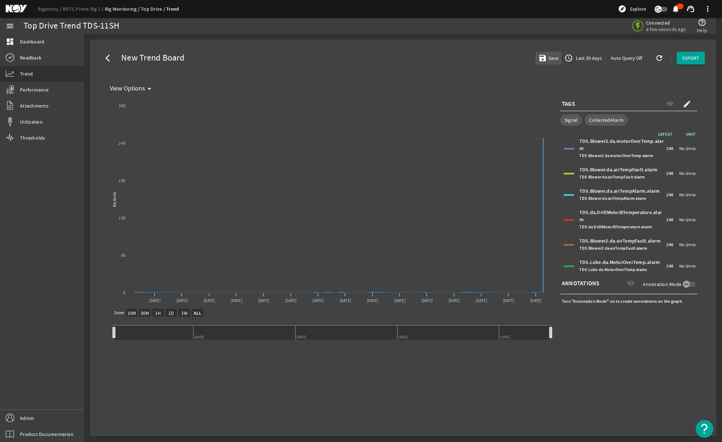
click at [544, 60] on mat-icon "save" at bounding box center [541, 58] width 6 height 9
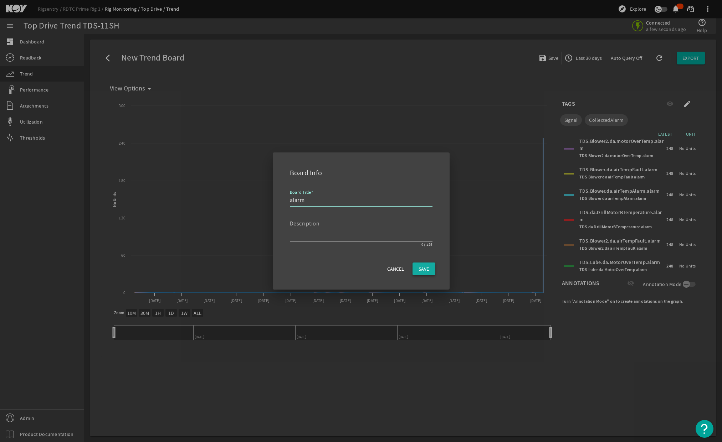
type input "alarm"
click at [424, 274] on span "button" at bounding box center [423, 269] width 23 height 17
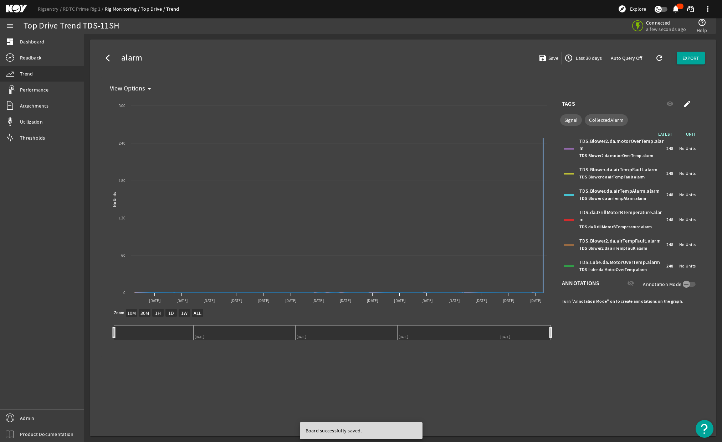
click at [533, 40] on mat-card "arrow_back_ios alarm save Save access_time Last 30 days Auto Query Off refresh …" at bounding box center [403, 238] width 626 height 397
click at [446, 52] on div "arrow_back_ios alarm save Save access_time Last 30 days Auto Query Off refresh …" at bounding box center [403, 58] width 615 height 26
click at [107, 58] on mat-icon "arrow_back_ios" at bounding box center [110, 58] width 9 height 9
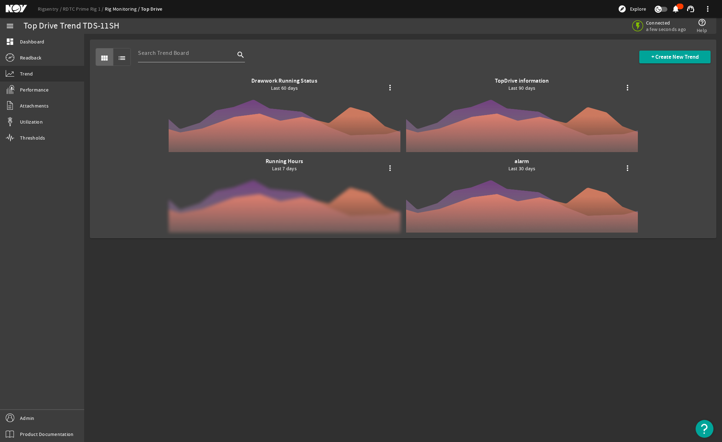
click at [294, 197] on div at bounding box center [285, 195] width 232 height 75
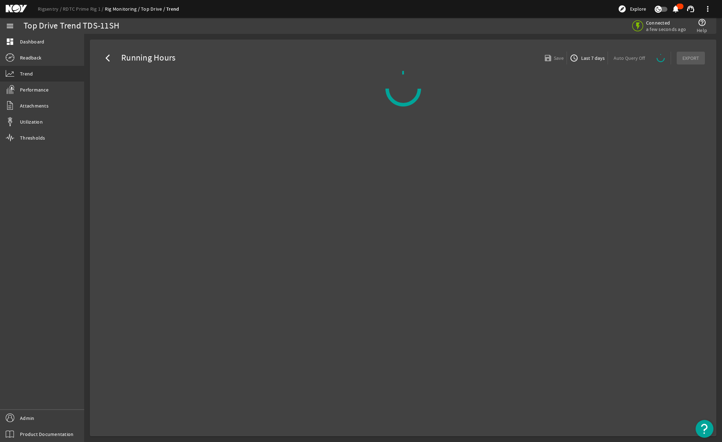
select select "ALL"
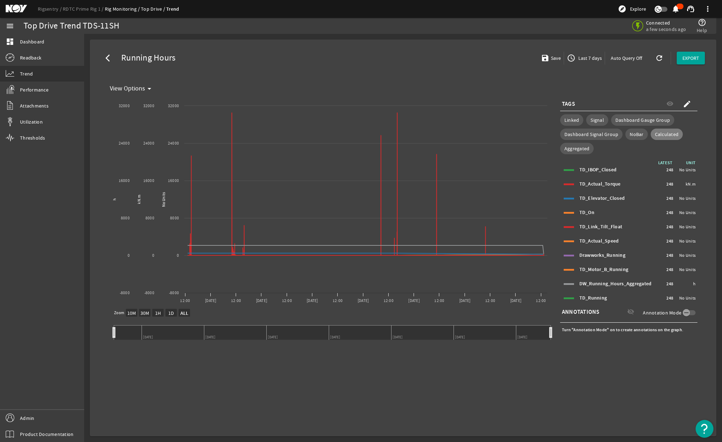
click at [671, 137] on span "Calculated" at bounding box center [667, 134] width 24 height 7
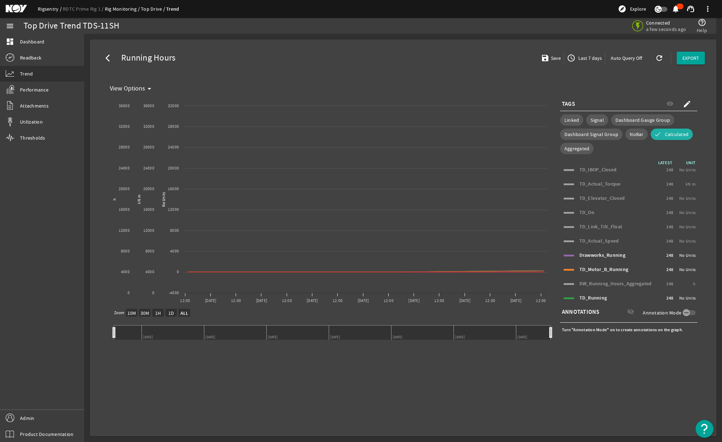
click at [46, 10] on link "Rigsentry" at bounding box center [50, 9] width 25 height 6
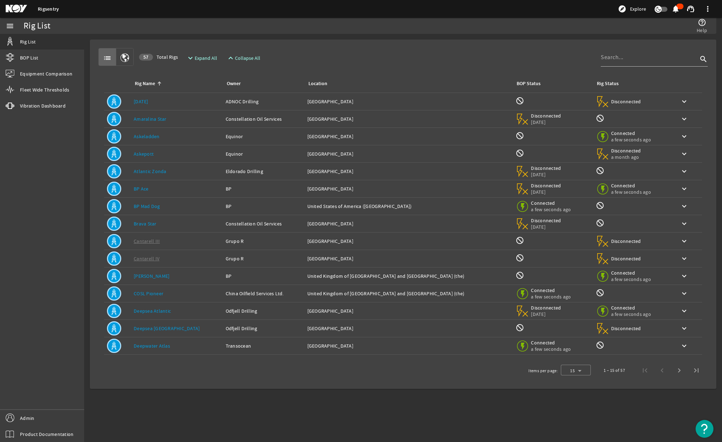
click at [144, 102] on link "[DATE]" at bounding box center [141, 101] width 15 height 6
